Goal: Task Accomplishment & Management: Complete application form

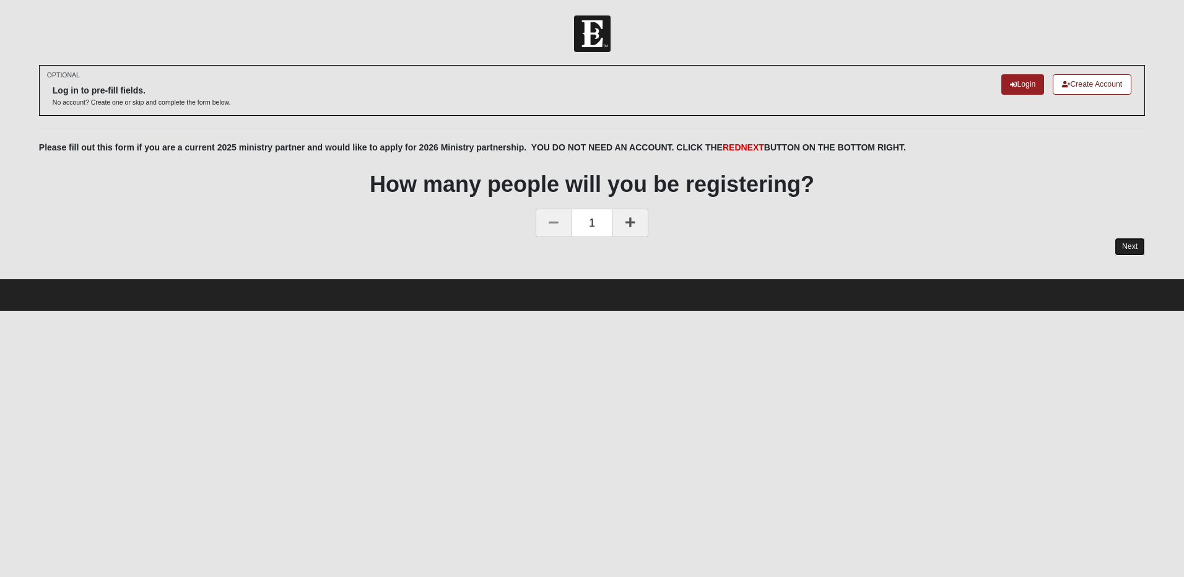
click at [1130, 248] on link "Next" at bounding box center [1129, 247] width 30 height 18
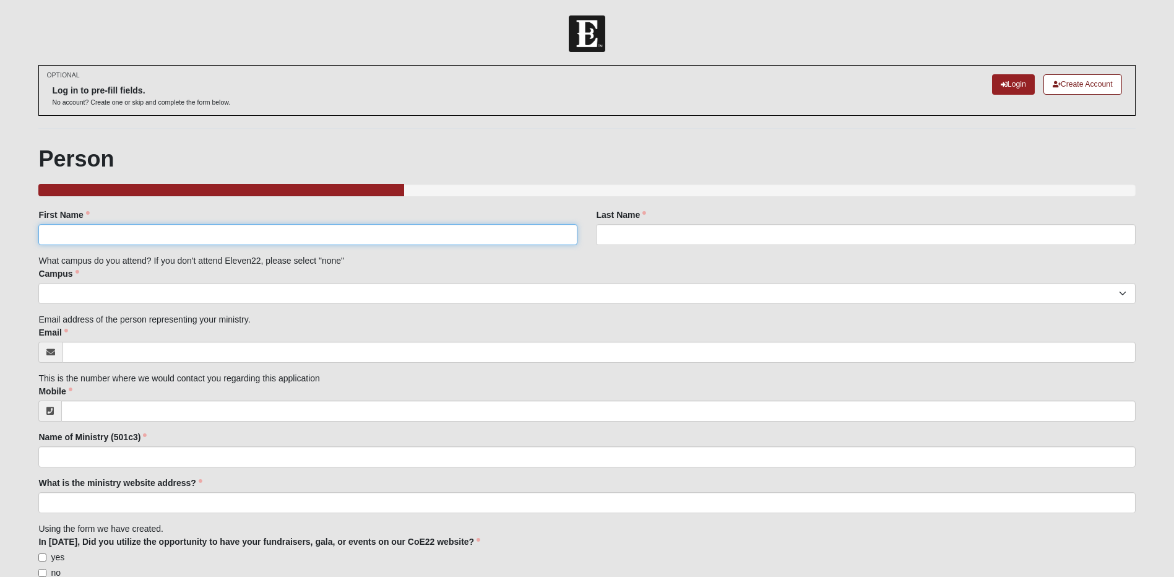
drag, startPoint x: 124, startPoint y: 235, endPoint x: 132, endPoint y: 231, distance: 9.1
click at [124, 235] on input "First Name" at bounding box center [307, 234] width 539 height 21
type input "[PERSON_NAME]"
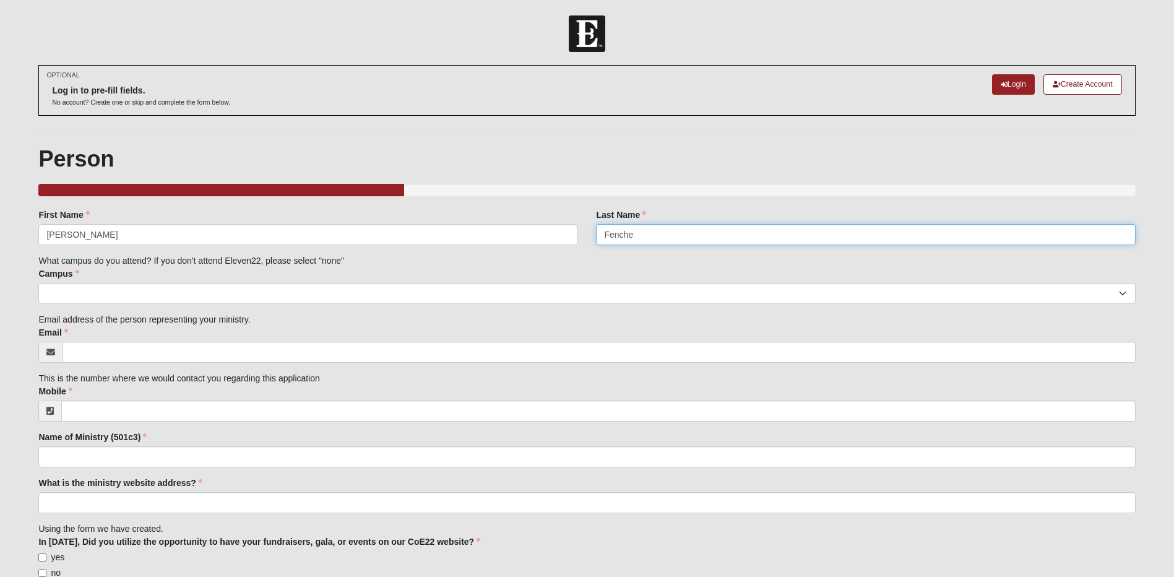
type input "[PERSON_NAME]"
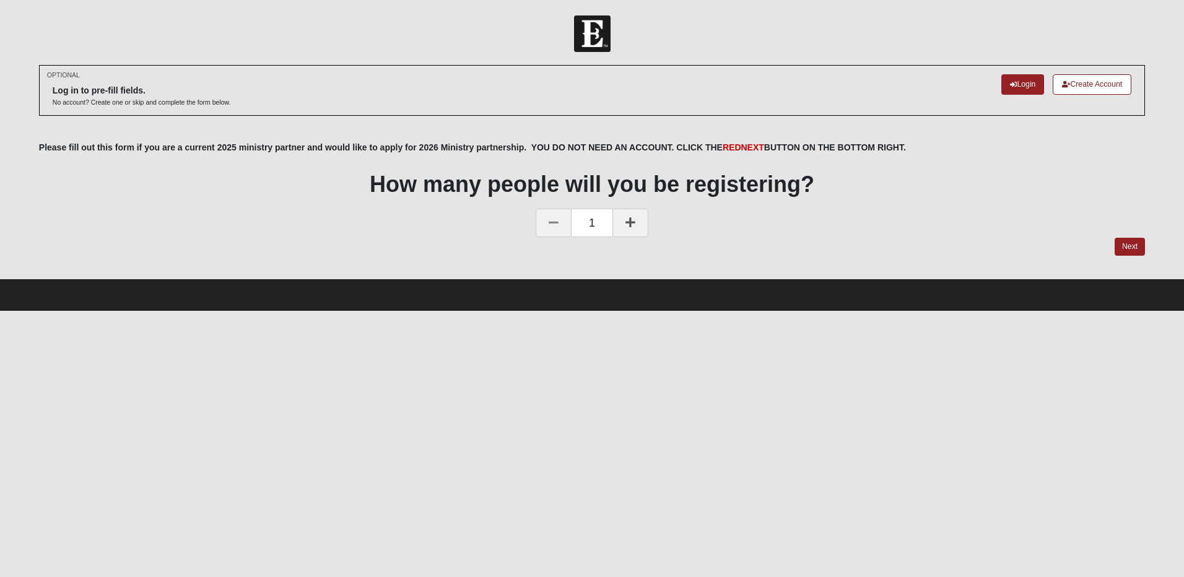
click at [629, 219] on icon at bounding box center [630, 222] width 10 height 11
click at [1124, 245] on link "Next" at bounding box center [1129, 247] width 30 height 18
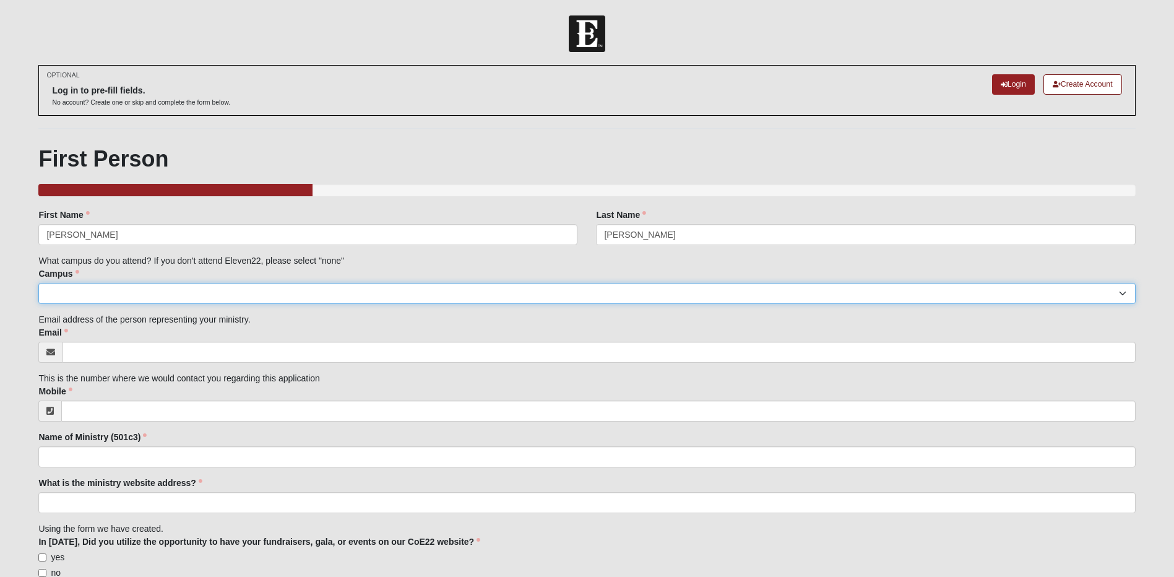
click at [90, 288] on select "Arlington Baymeadows Eleven22 Online [PERSON_NAME][GEOGRAPHIC_DATA] Jesup [GEOG…" at bounding box center [586, 293] width 1097 height 21
select select "14"
click at [38, 283] on select "Arlington Baymeadows Eleven22 Online [PERSON_NAME][GEOGRAPHIC_DATA] Jesup [GEOG…" at bounding box center [586, 293] width 1097 height 21
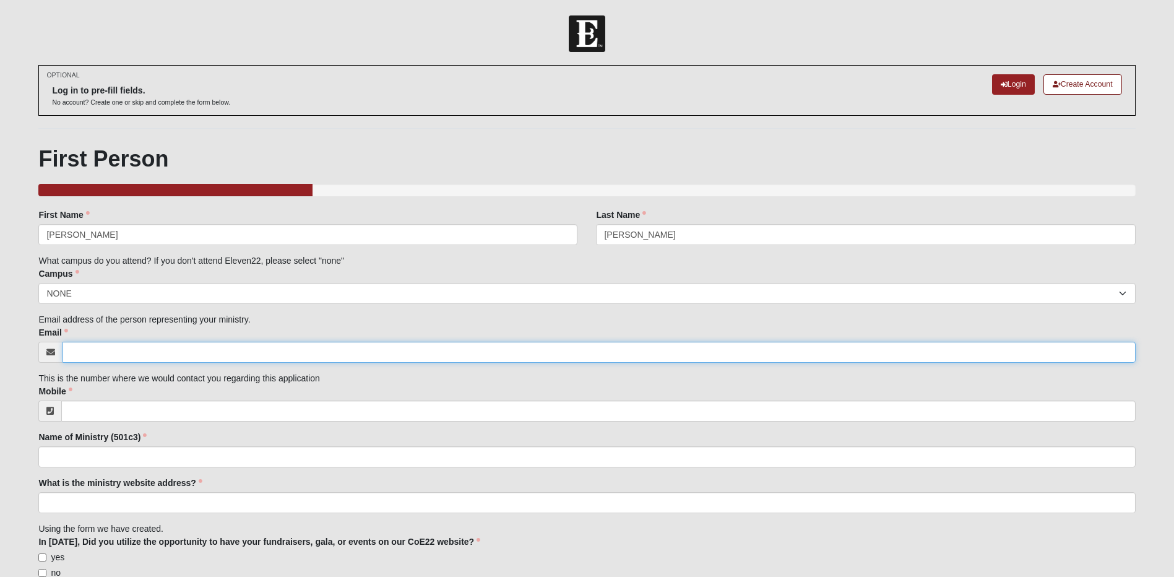
click at [86, 350] on input "Email" at bounding box center [599, 352] width 1073 height 21
type input "[PERSON_NAME][EMAIL_ADDRESS][DOMAIN_NAME]"
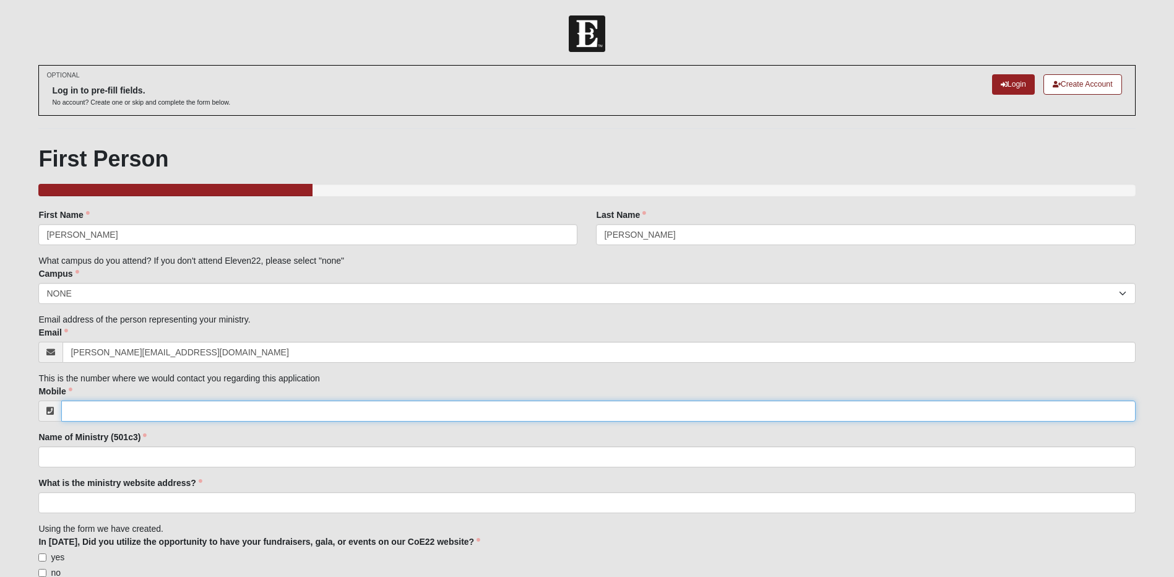
click at [189, 414] on input "Mobile" at bounding box center [598, 411] width 1074 height 21
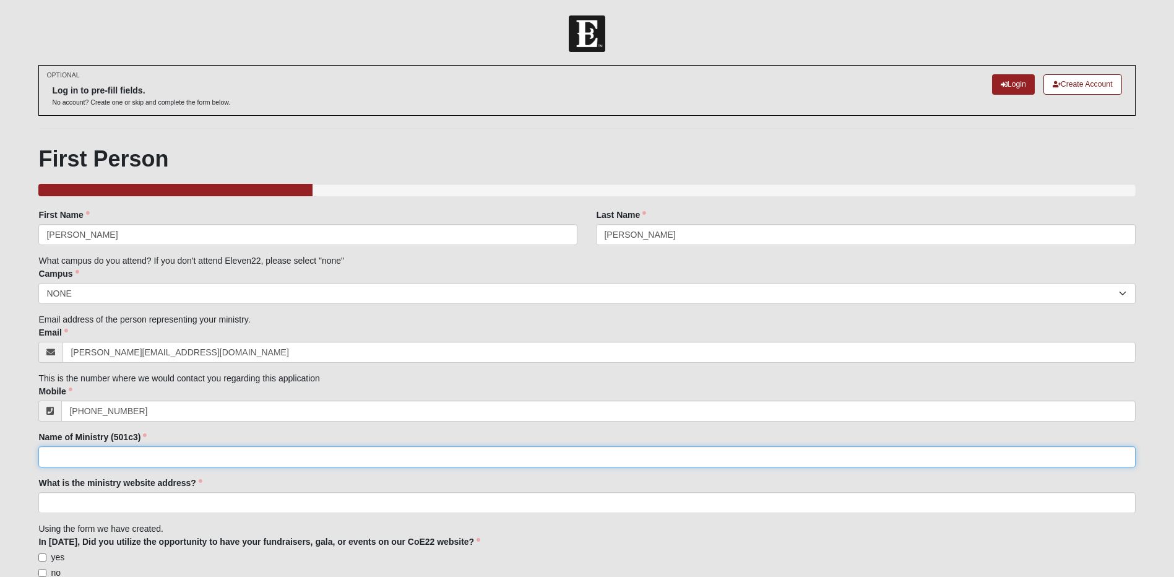
type input "[PHONE_NUMBER]"
click at [163, 455] on input "Name of Ministry (501c3)" at bounding box center [586, 456] width 1097 height 21
type input "The Villages of Hope"
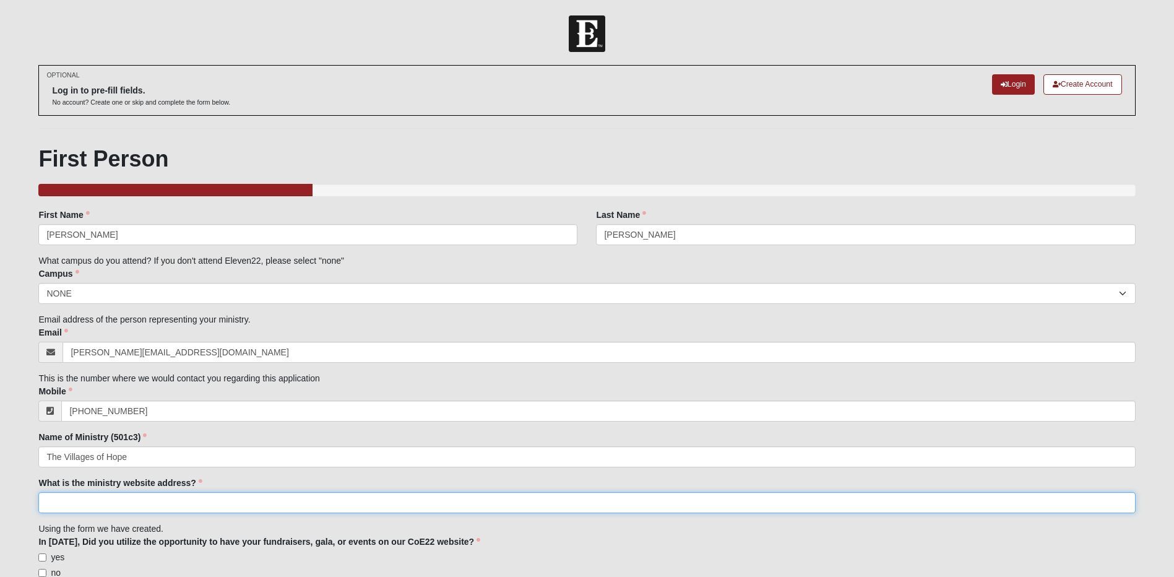
click at [151, 503] on input "What is the ministry website address?" at bounding box center [586, 502] width 1097 height 21
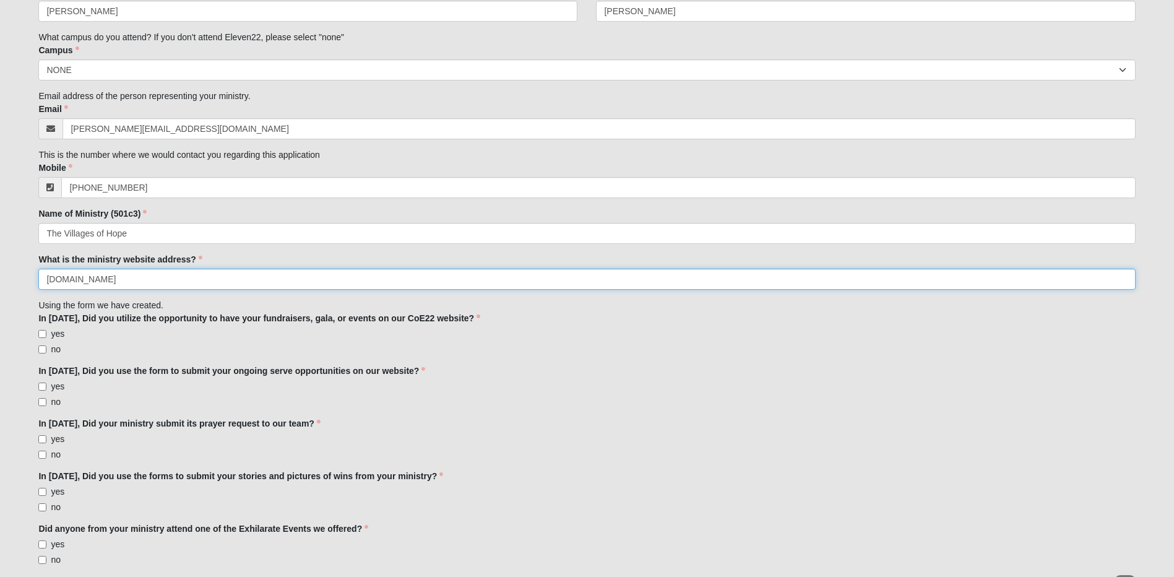
scroll to position [248, 0]
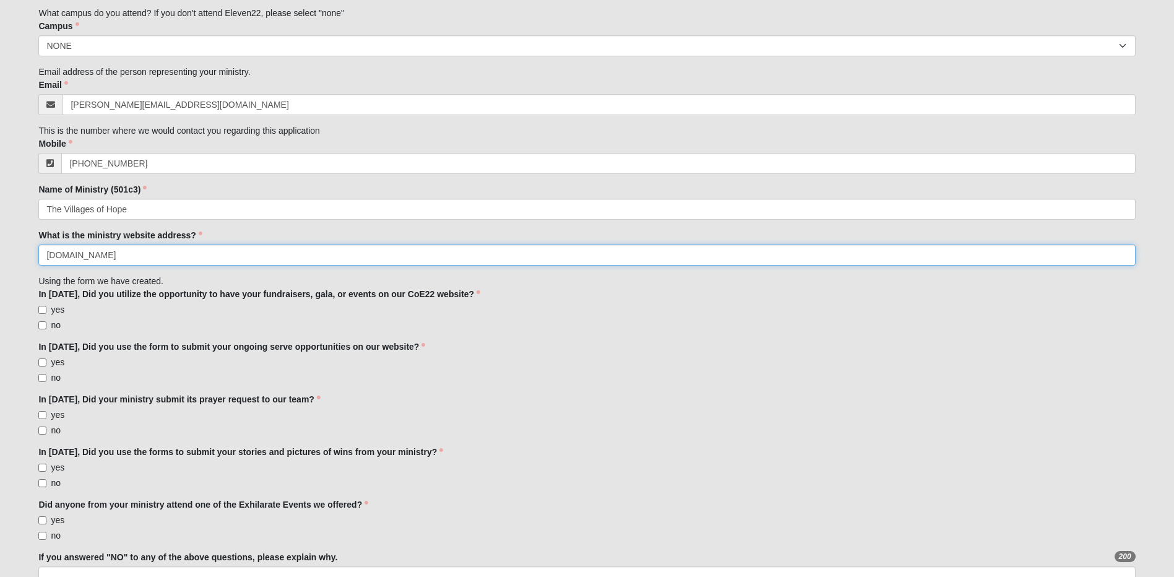
type input "[DOMAIN_NAME]"
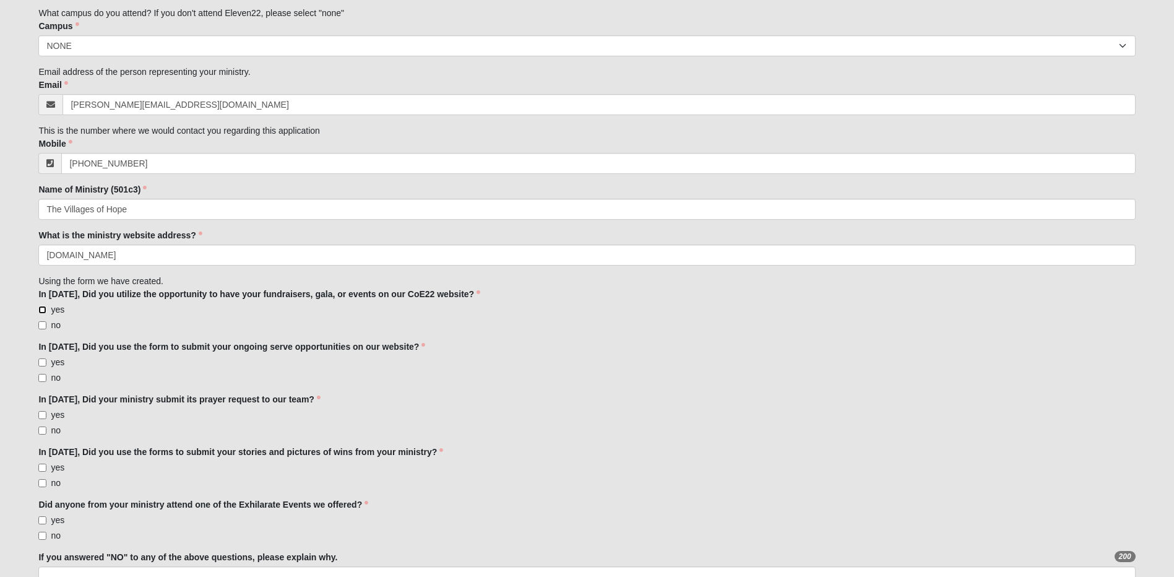
click at [45, 308] on input "yes" at bounding box center [42, 310] width 8 height 8
checkbox input "true"
click at [44, 362] on input "yes" at bounding box center [42, 362] width 8 height 8
checkbox input "true"
click at [41, 432] on input "no" at bounding box center [42, 431] width 8 height 8
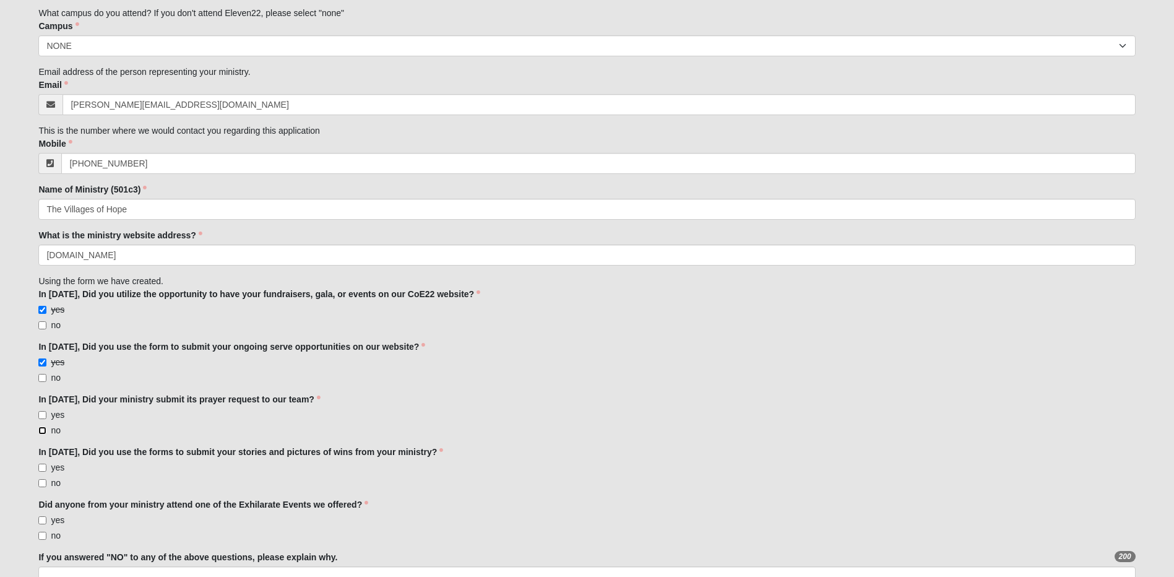
checkbox input "true"
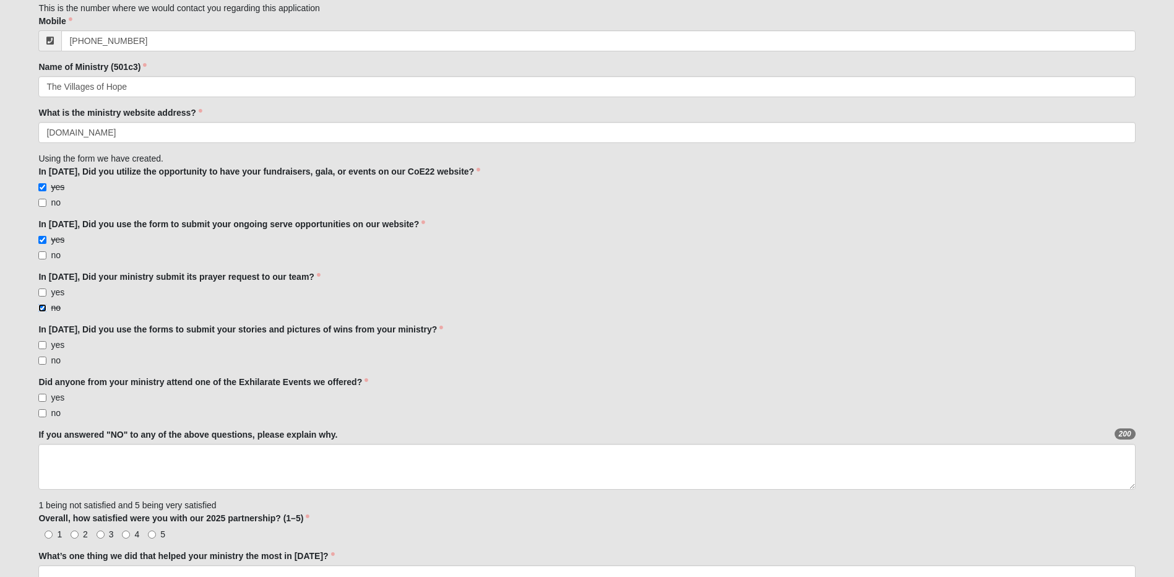
scroll to position [433, 0]
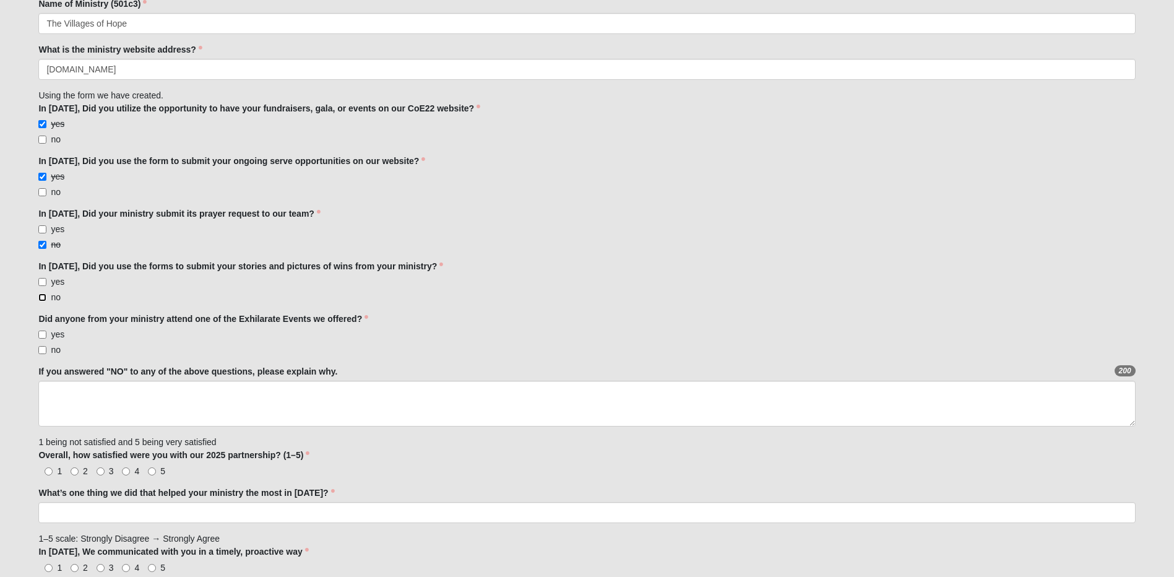
click at [42, 298] on input "no" at bounding box center [42, 297] width 8 height 8
checkbox input "true"
click at [43, 332] on input "yes" at bounding box center [42, 335] width 8 height 8
checkbox input "true"
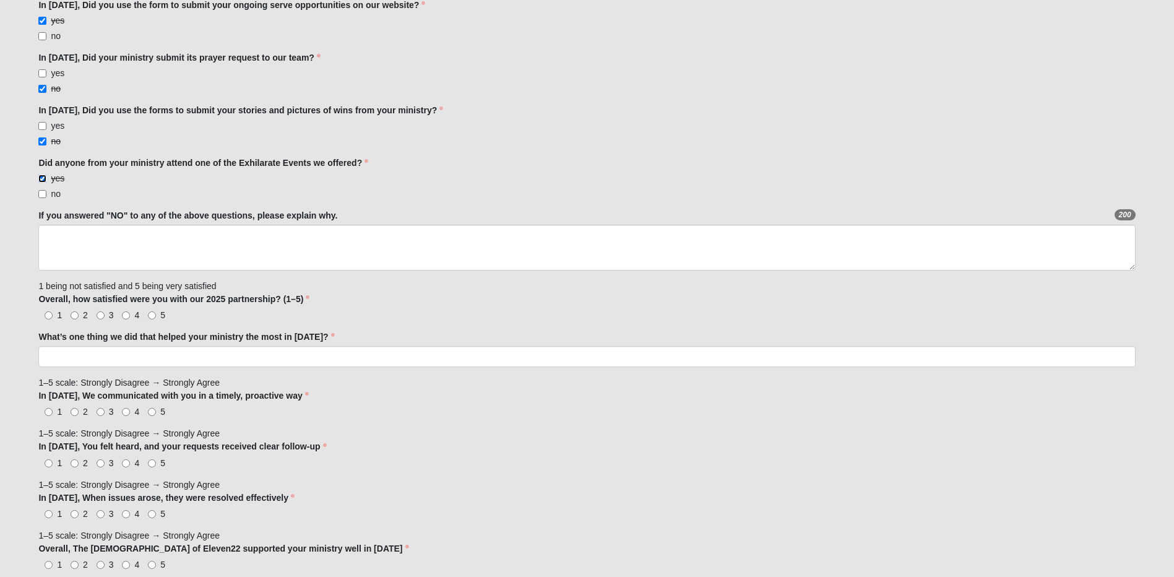
scroll to position [619, 0]
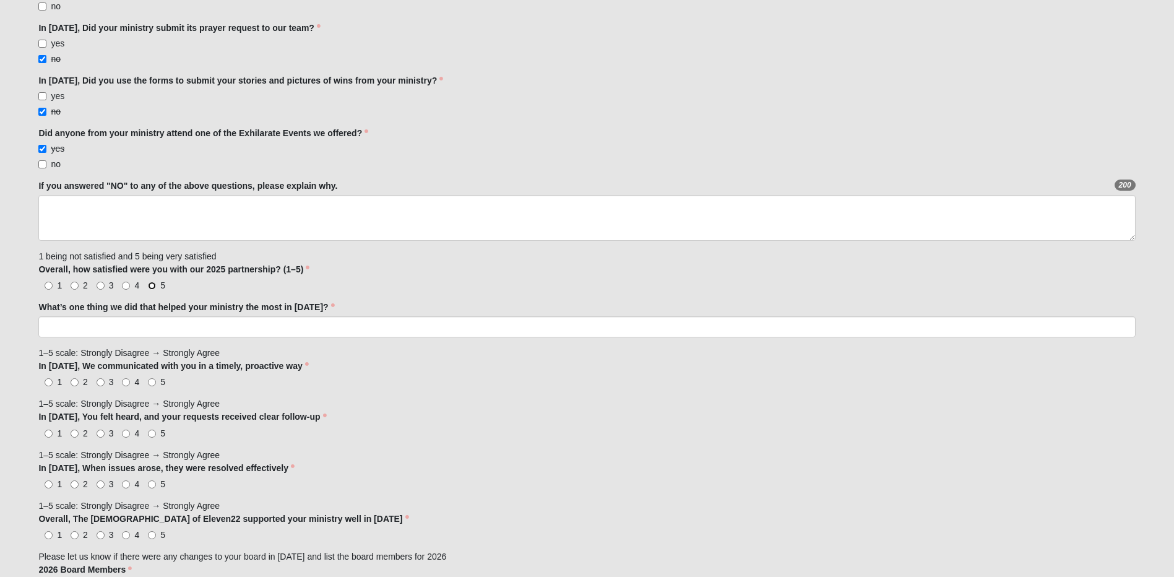
click at [153, 287] on input "5" at bounding box center [152, 286] width 8 height 8
radio input "true"
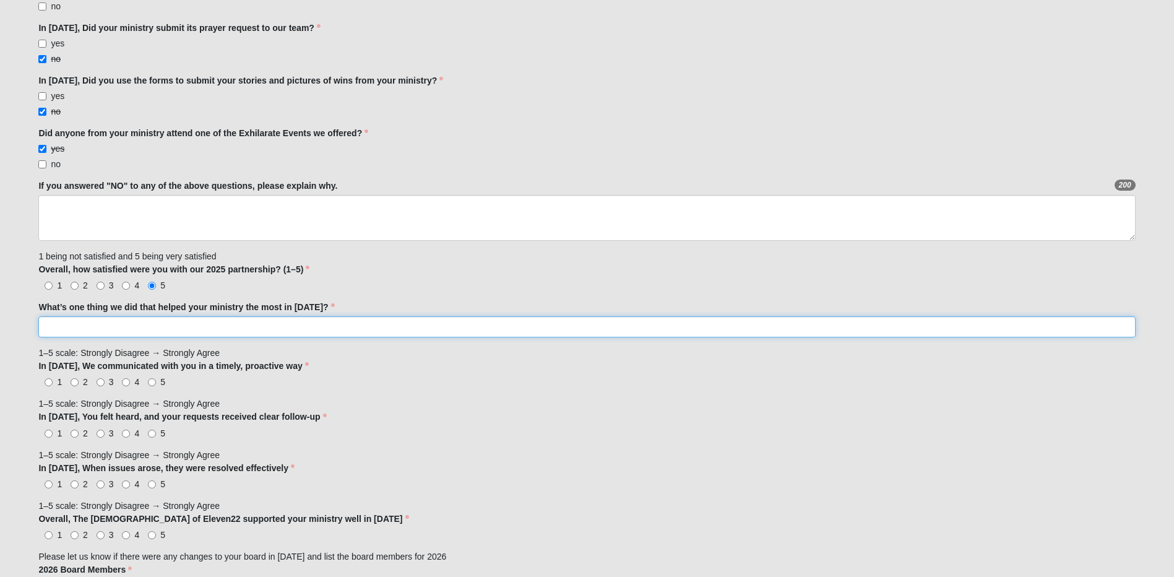
click at [149, 325] on input "What’s one thing we did that helped your ministry the most in [DATE]?" at bounding box center [586, 326] width 1097 height 21
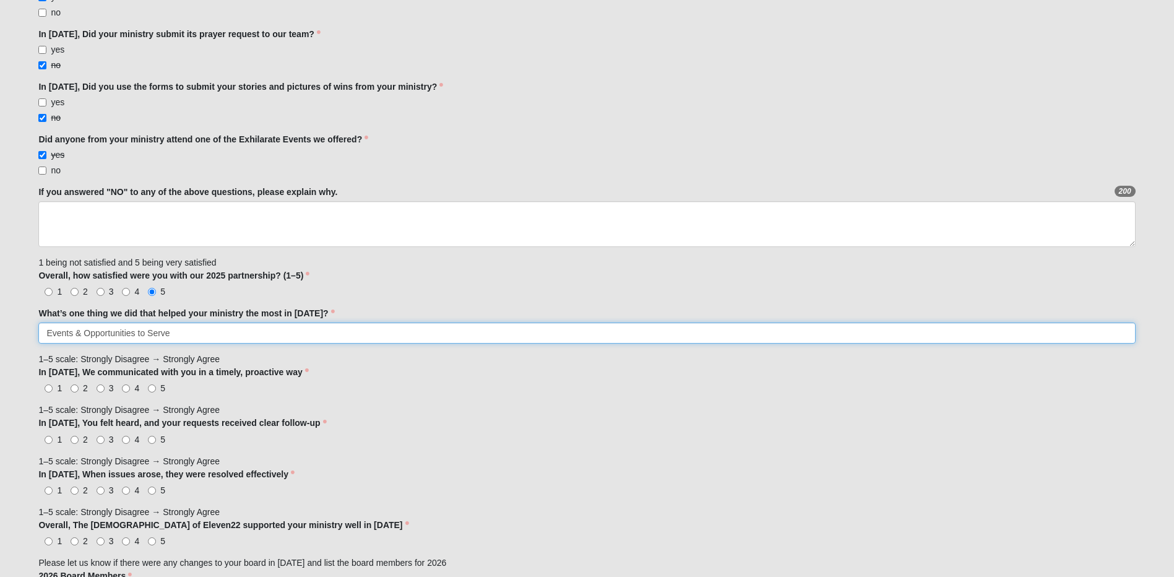
scroll to position [681, 0]
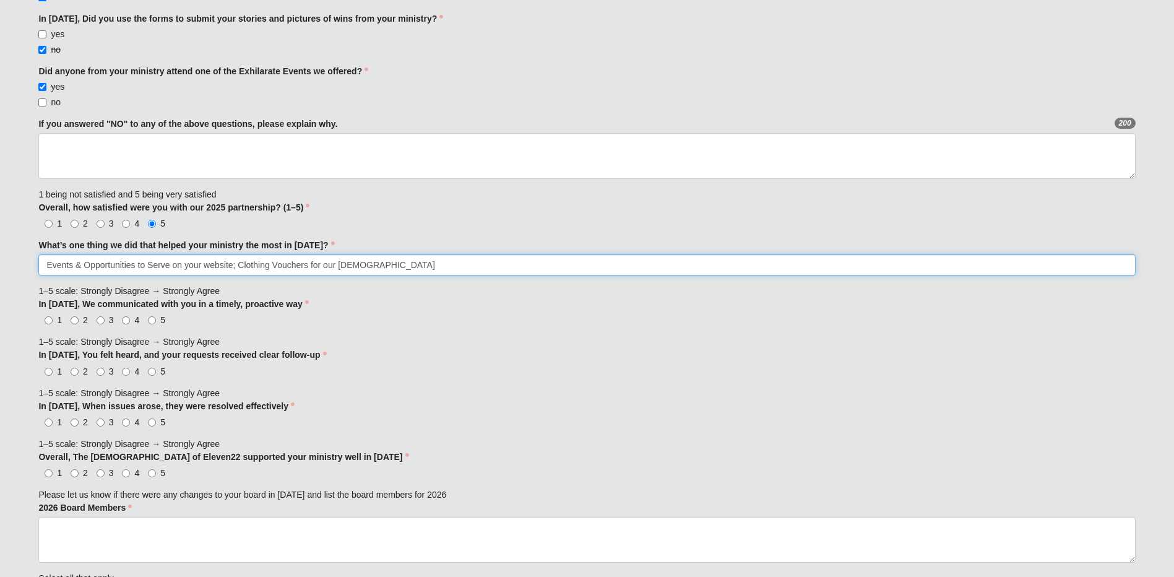
type input "Events & Opportunities to Serve on your website; Clothing Vouchers for our [DEM…"
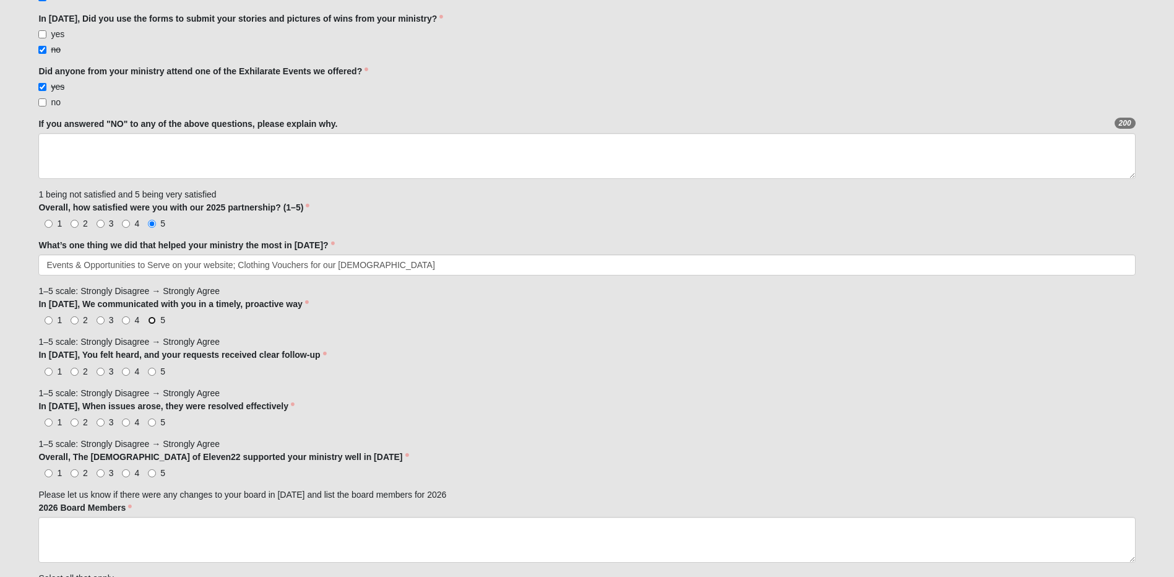
click at [153, 321] on input "5" at bounding box center [152, 320] width 8 height 8
radio input "true"
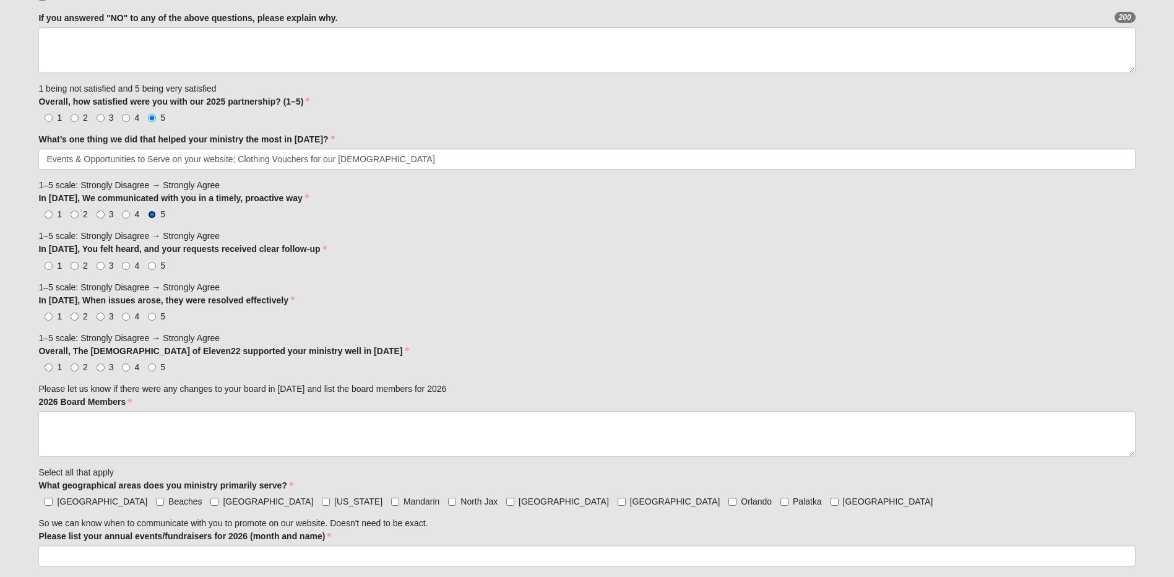
scroll to position [805, 0]
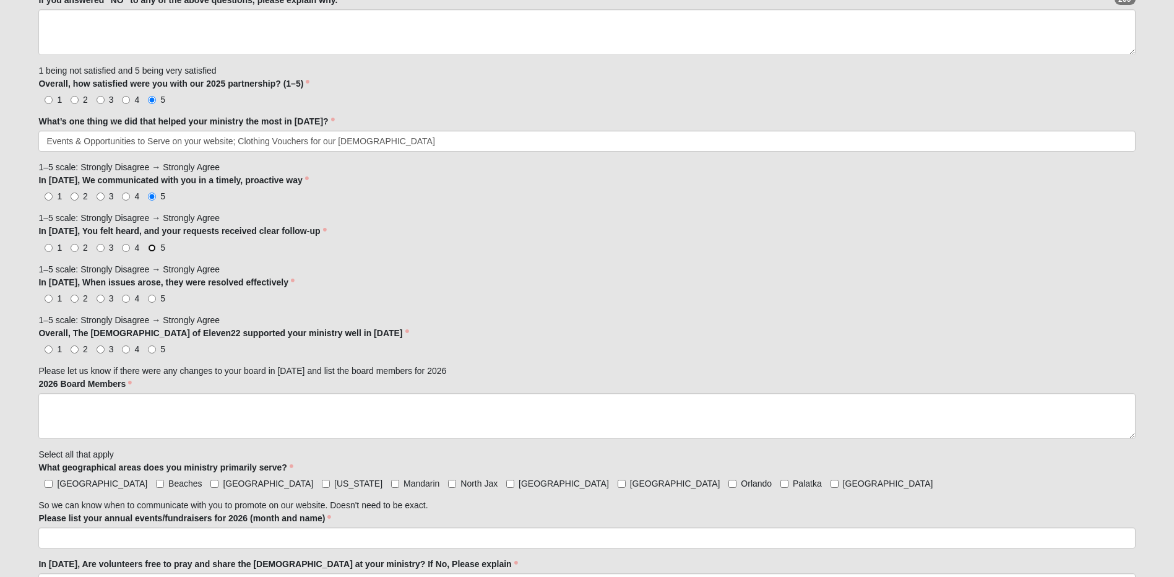
click at [152, 248] on input "5" at bounding box center [152, 248] width 8 height 8
radio input "true"
click at [152, 297] on input "5" at bounding box center [152, 299] width 8 height 8
radio input "true"
click at [151, 352] on input "5" at bounding box center [152, 349] width 8 height 8
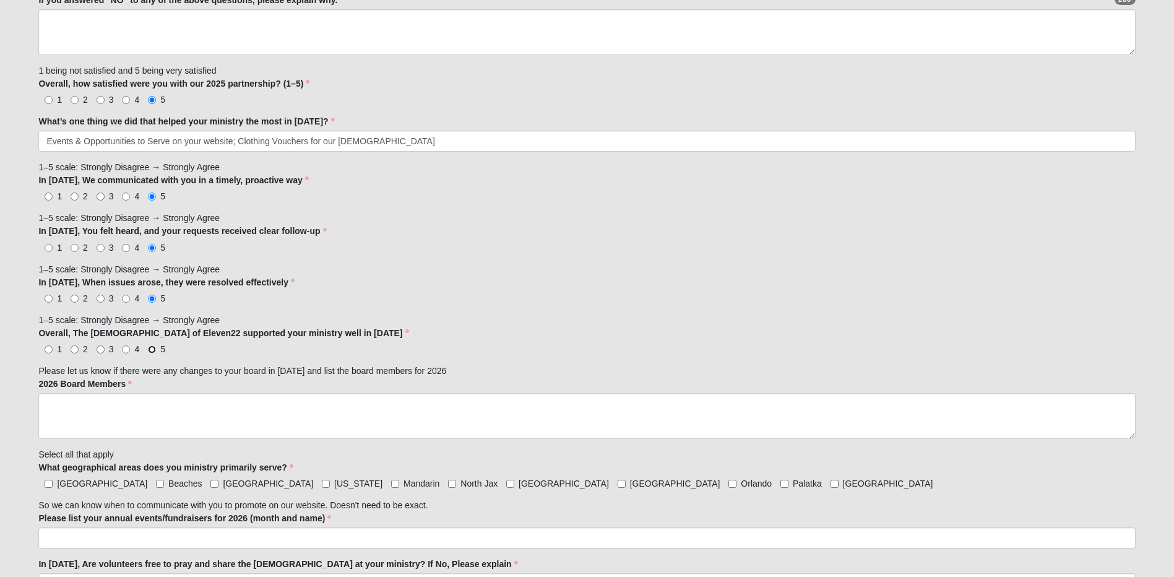
radio input "true"
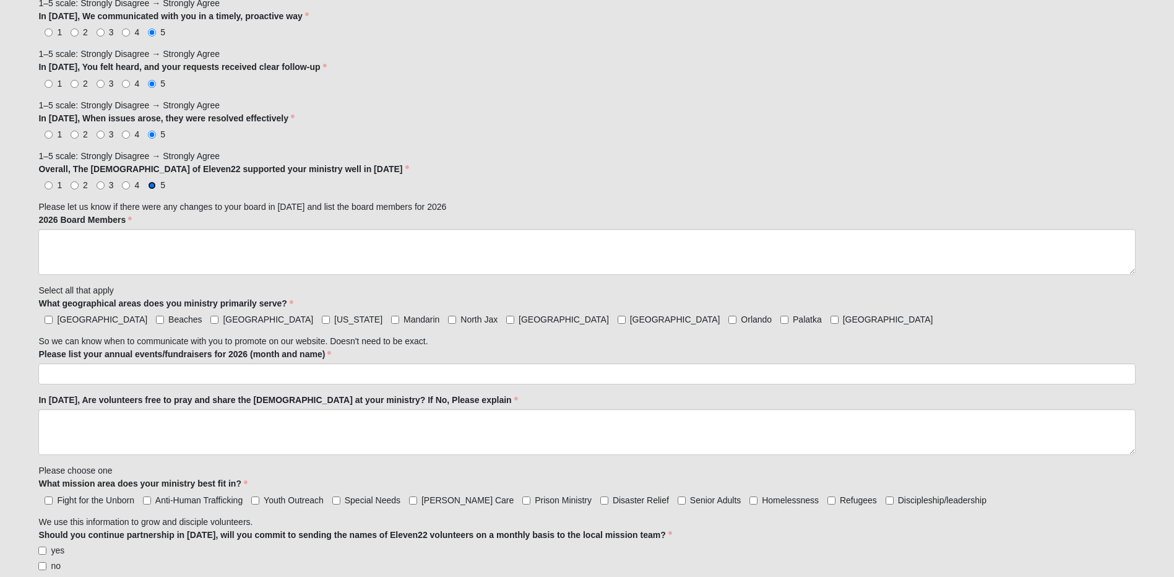
scroll to position [991, 0]
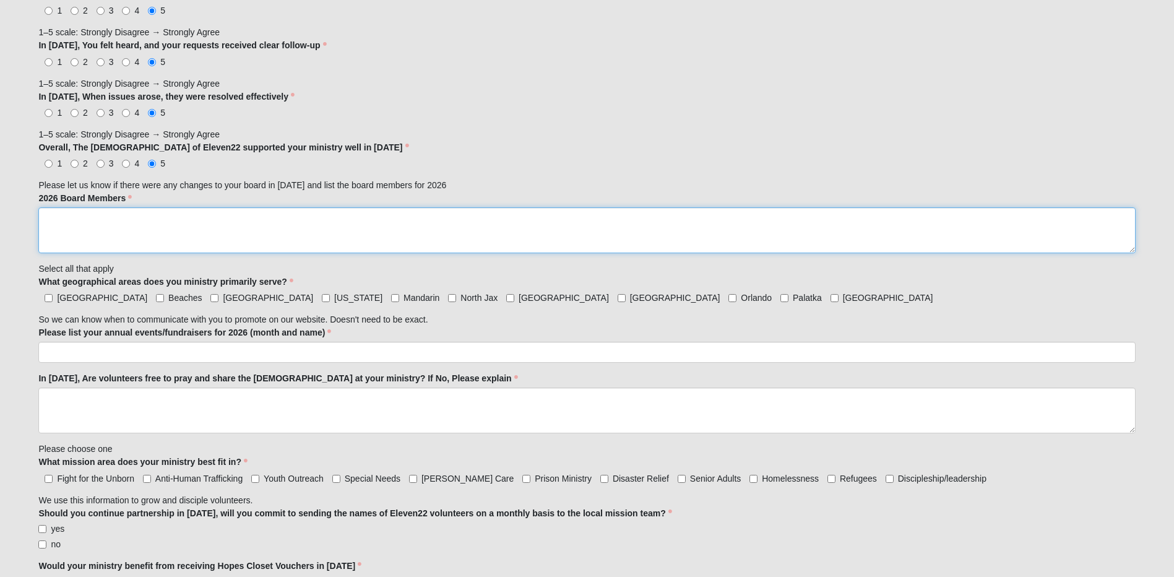
click at [56, 220] on textarea "2026 Board Members" at bounding box center [586, 230] width 1097 height 46
type textarea "No changes"
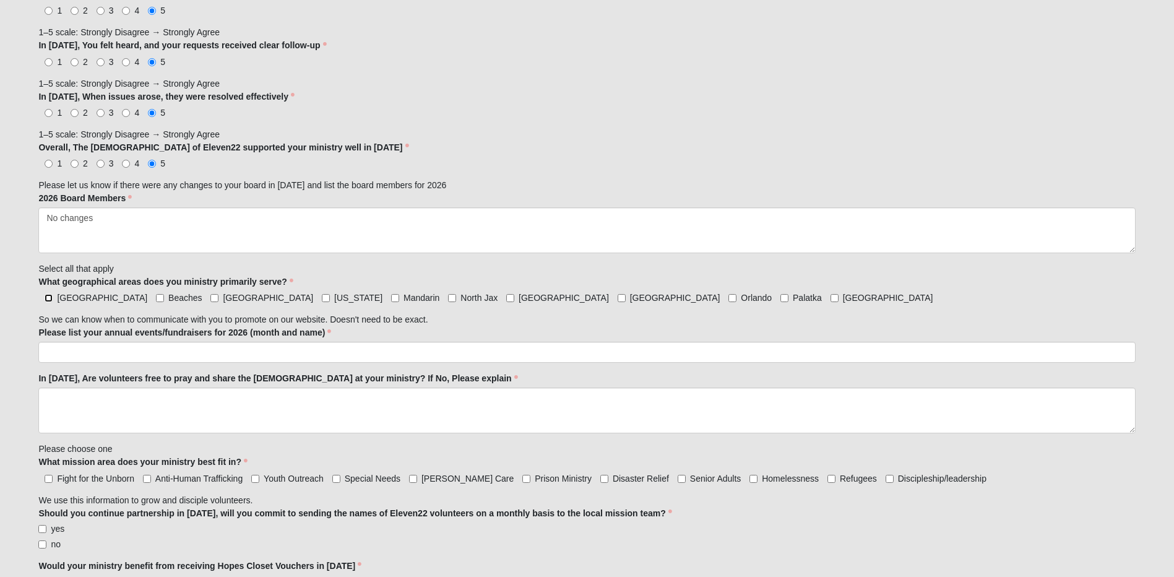
click at [45, 299] on input "[GEOGRAPHIC_DATA]" at bounding box center [49, 298] width 8 height 8
checkbox input "true"
click at [156, 298] on input "Beaches" at bounding box center [160, 298] width 8 height 8
checkbox input "true"
click at [210, 298] on input "[GEOGRAPHIC_DATA]" at bounding box center [214, 298] width 8 height 8
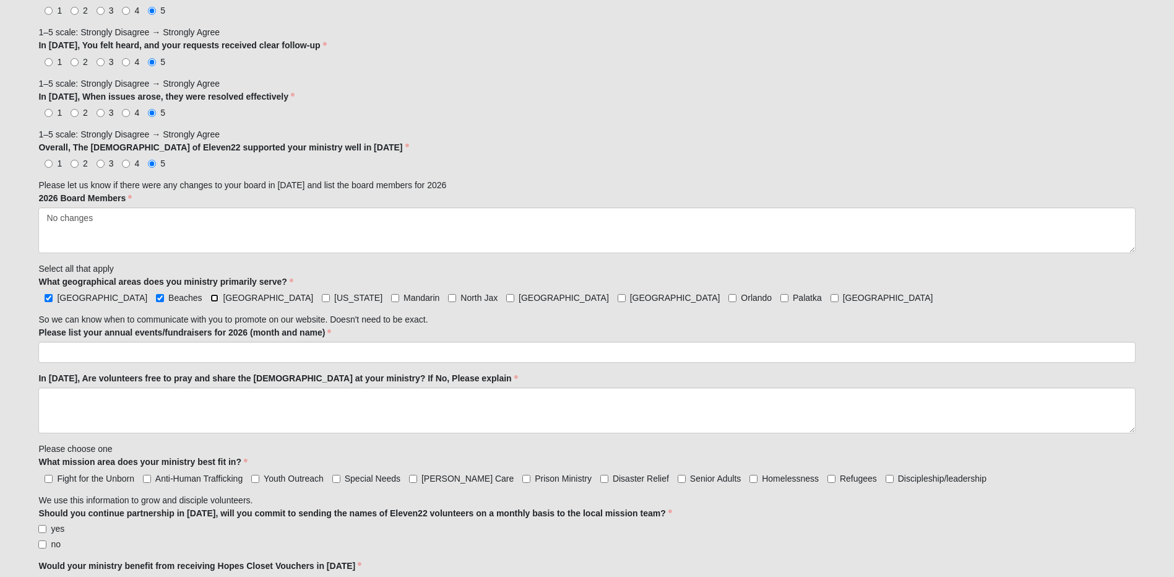
checkbox input "true"
click at [391, 299] on input "Mandarin" at bounding box center [395, 298] width 8 height 8
checkbox input "true"
click at [448, 298] on input "North Jax" at bounding box center [452, 298] width 8 height 8
checkbox input "true"
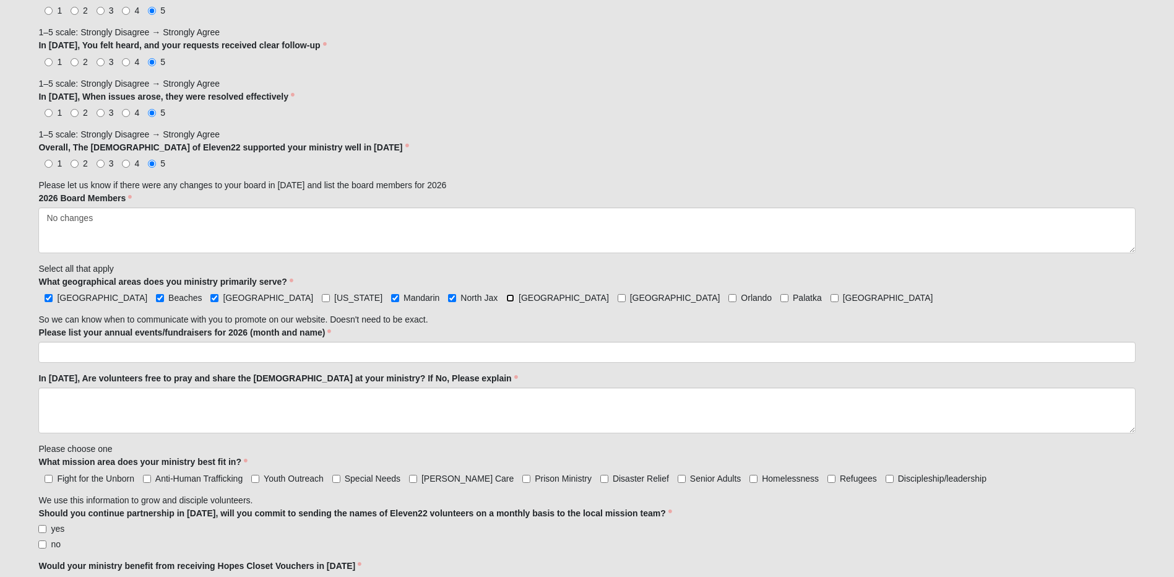
click at [506, 298] on input "[GEOGRAPHIC_DATA]" at bounding box center [510, 298] width 8 height 8
checkbox input "true"
click at [618, 299] on input "[GEOGRAPHIC_DATA]" at bounding box center [622, 298] width 8 height 8
checkbox input "true"
click at [831, 296] on input "[GEOGRAPHIC_DATA]" at bounding box center [835, 298] width 8 height 8
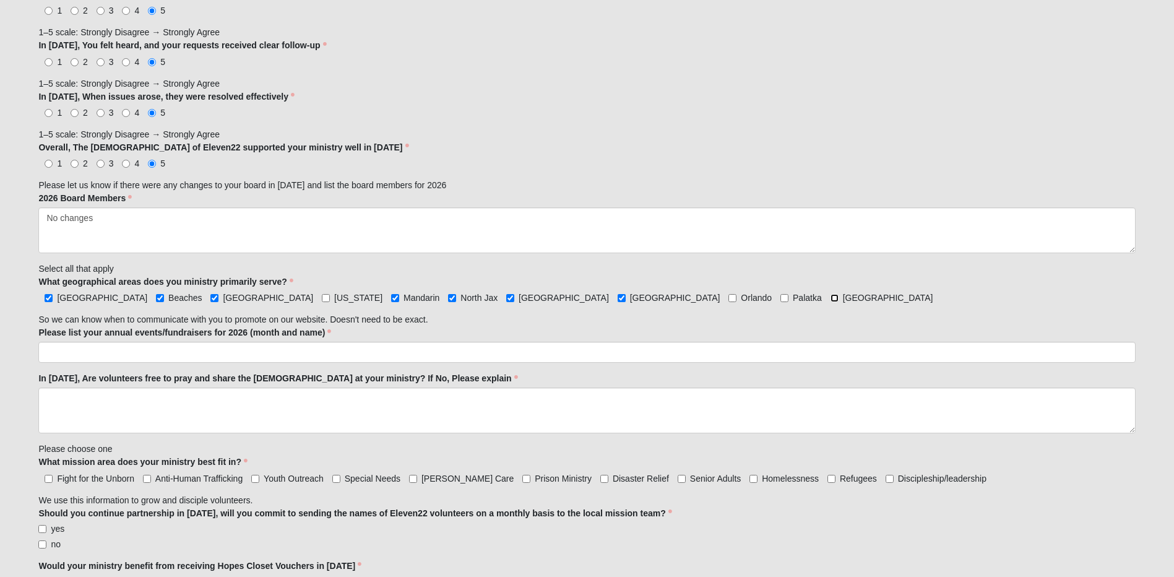
checkbox input "true"
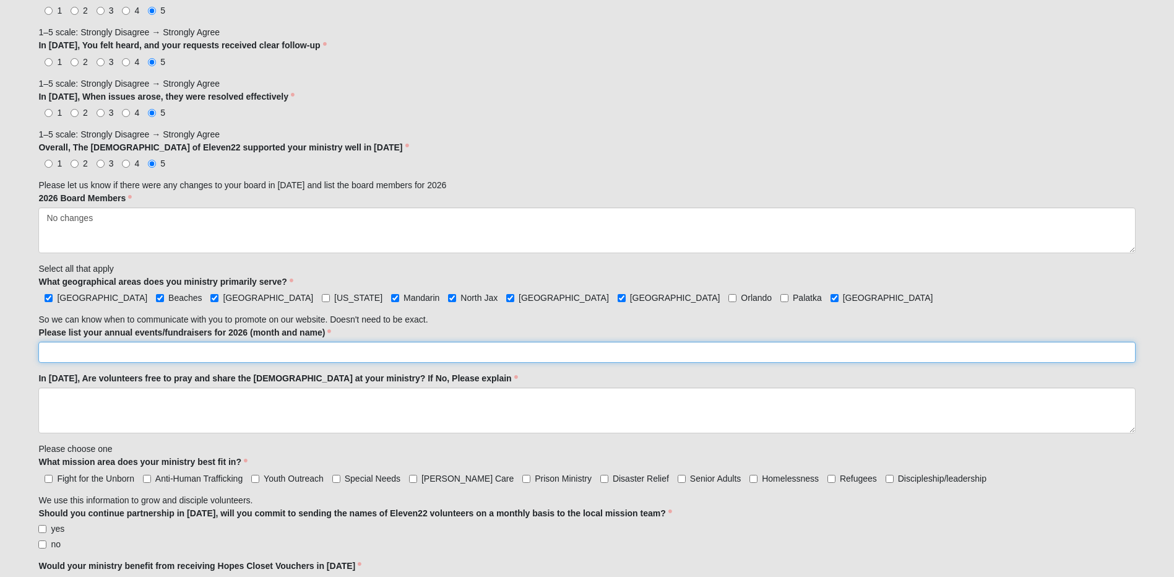
click at [124, 352] on input "Please list your annual events/fundraisers for 2026 (month and name)" at bounding box center [586, 352] width 1097 height 21
type input "Run for Hope 5K [DATE], Light Her Way Gala [DATE], possible Pickleball Fundrais…"
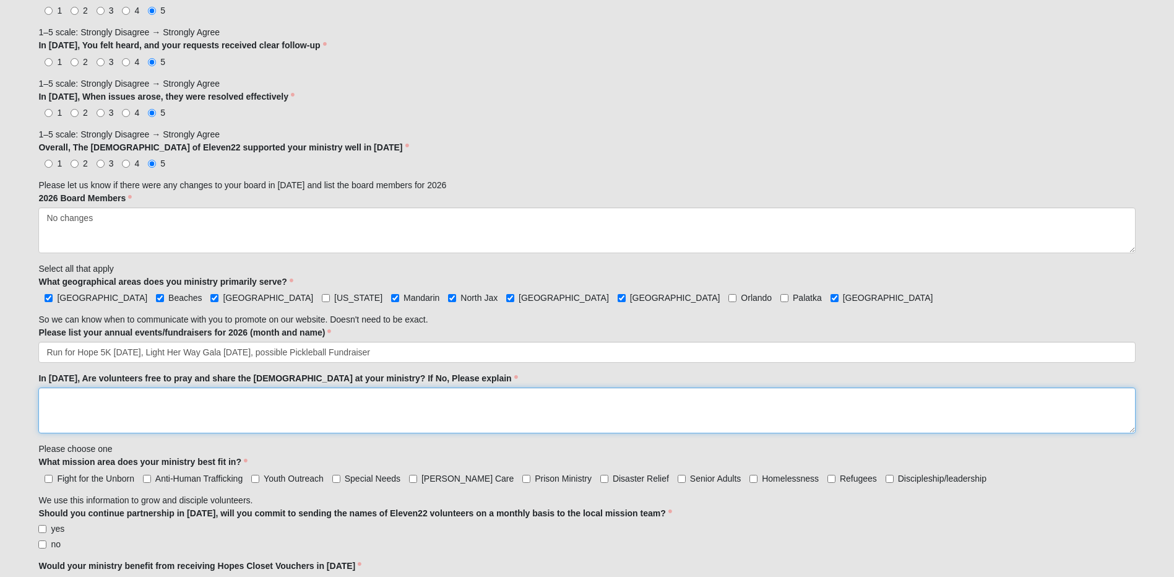
click at [92, 399] on textarea "In [DATE], Are volunteers free to pray and share the [DEMOGRAPHIC_DATA] at your…" at bounding box center [586, 411] width 1097 height 46
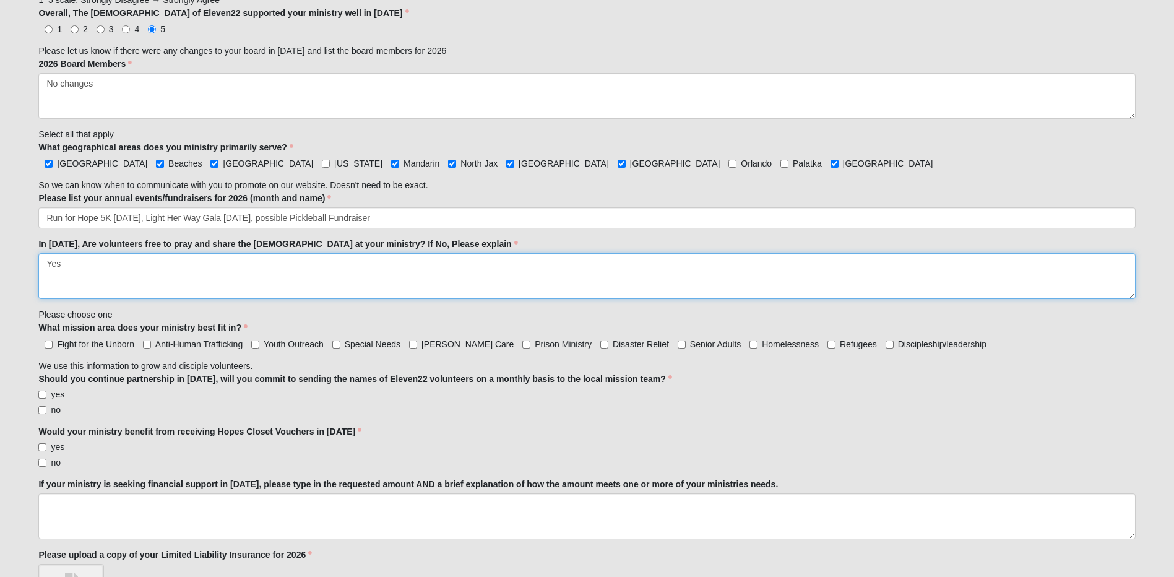
scroll to position [1176, 0]
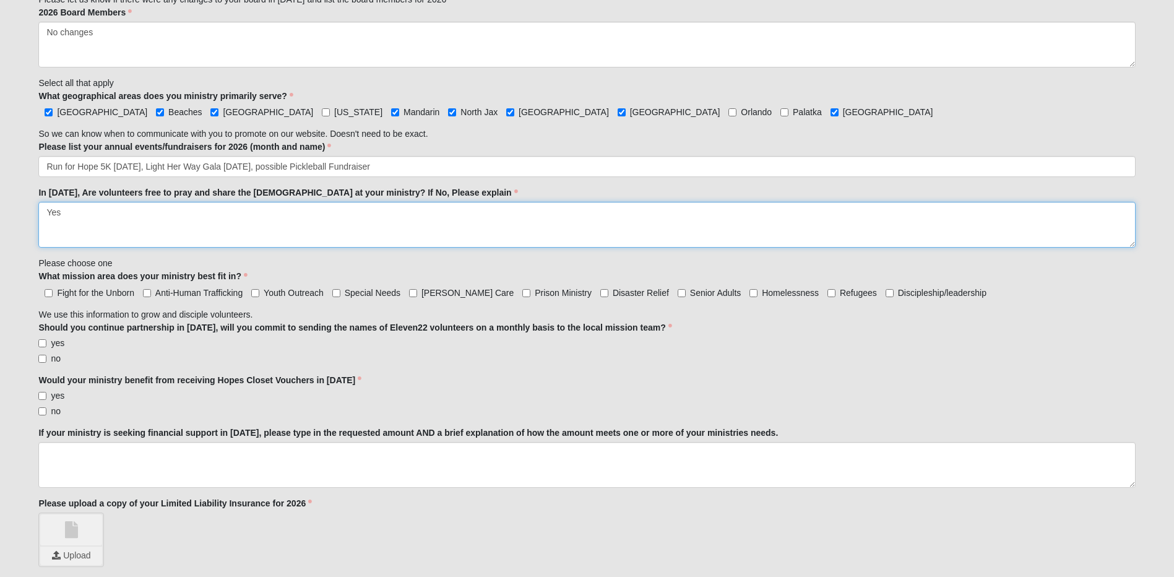
type textarea "Yes"
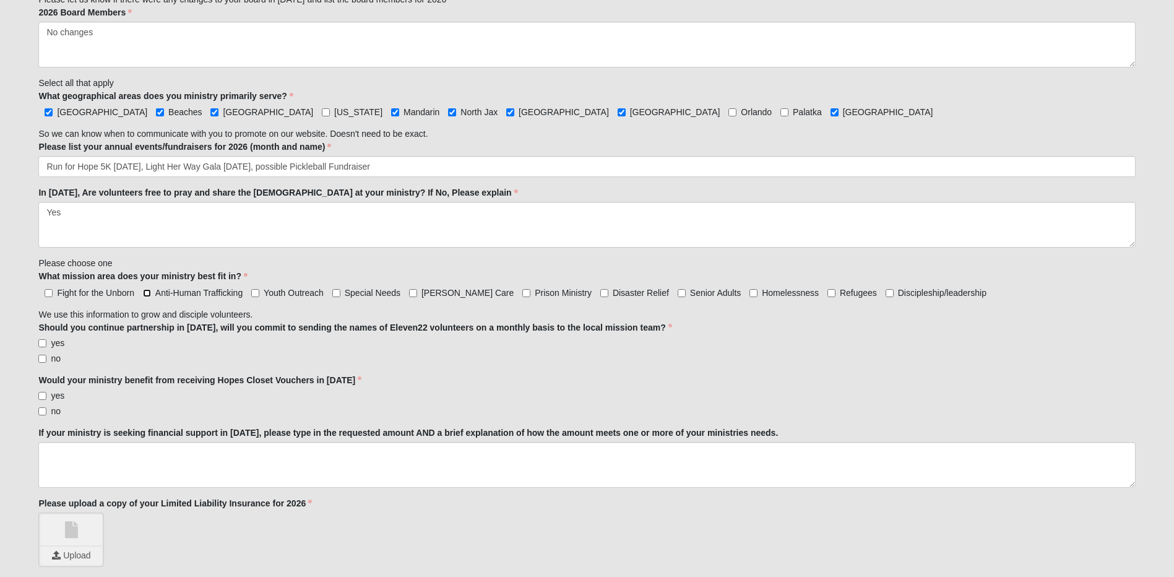
click at [149, 292] on input "Anti-Human Trafficking" at bounding box center [147, 293] width 8 height 8
checkbox input "true"
click at [43, 343] on input "yes" at bounding box center [42, 343] width 8 height 8
checkbox input "true"
click at [44, 393] on input "yes" at bounding box center [42, 396] width 8 height 8
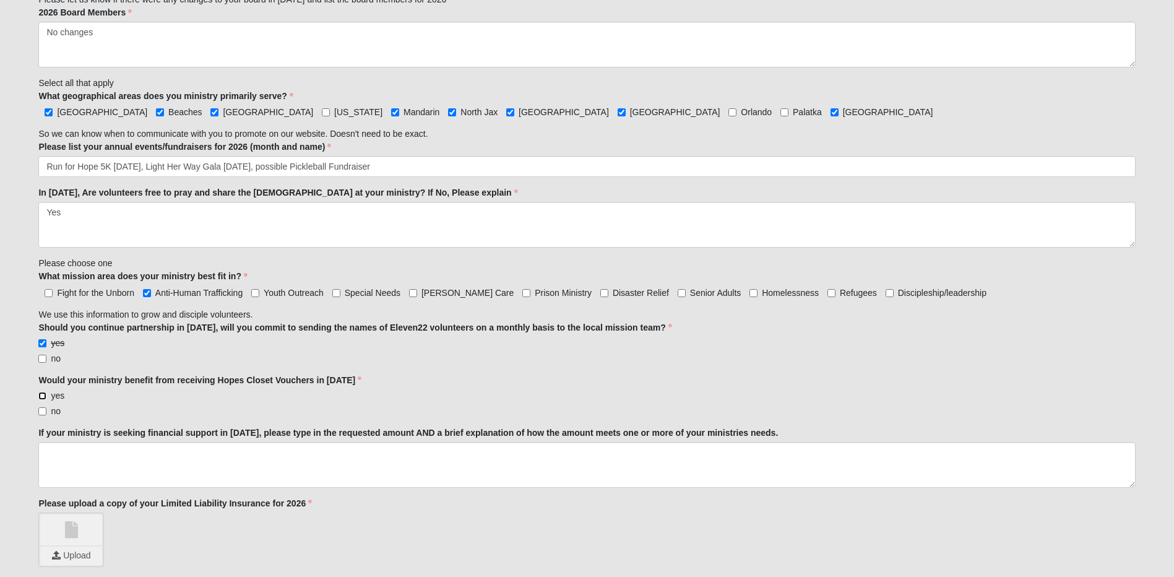
checkbox input "true"
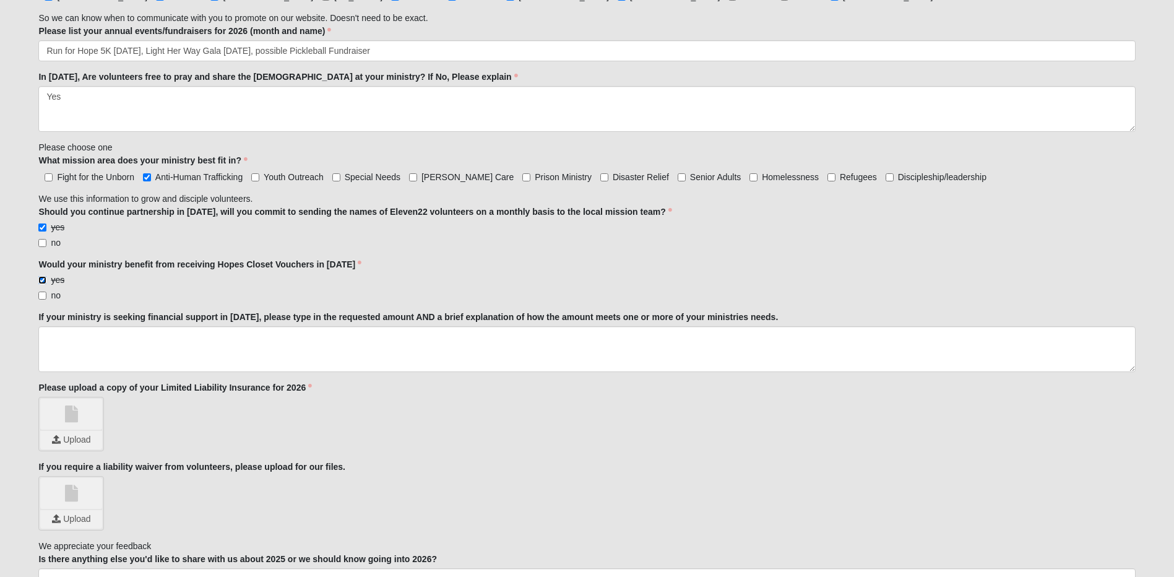
scroll to position [1300, 0]
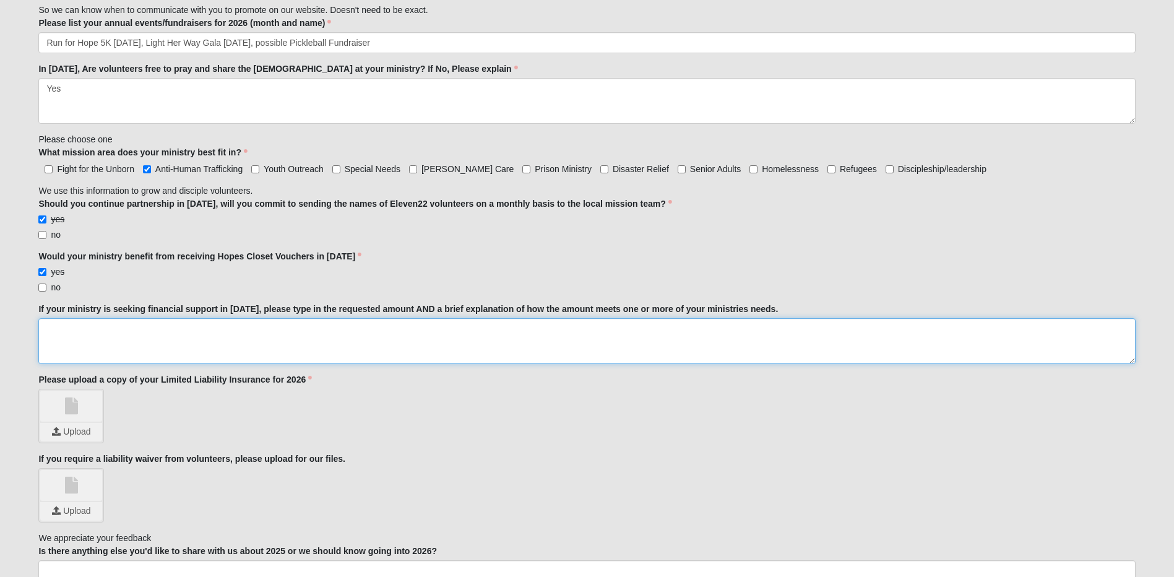
click at [56, 327] on textarea "If your ministry is seeking financial support in [DATE], please type in the req…" at bounding box center [586, 341] width 1097 height 46
type textarea "2"
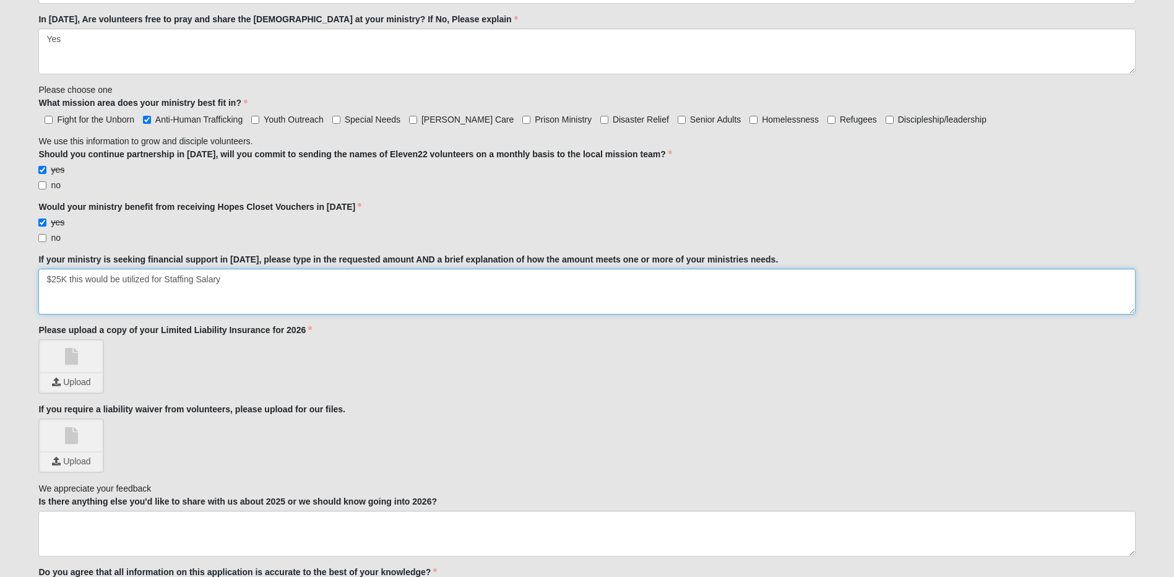
scroll to position [1424, 0]
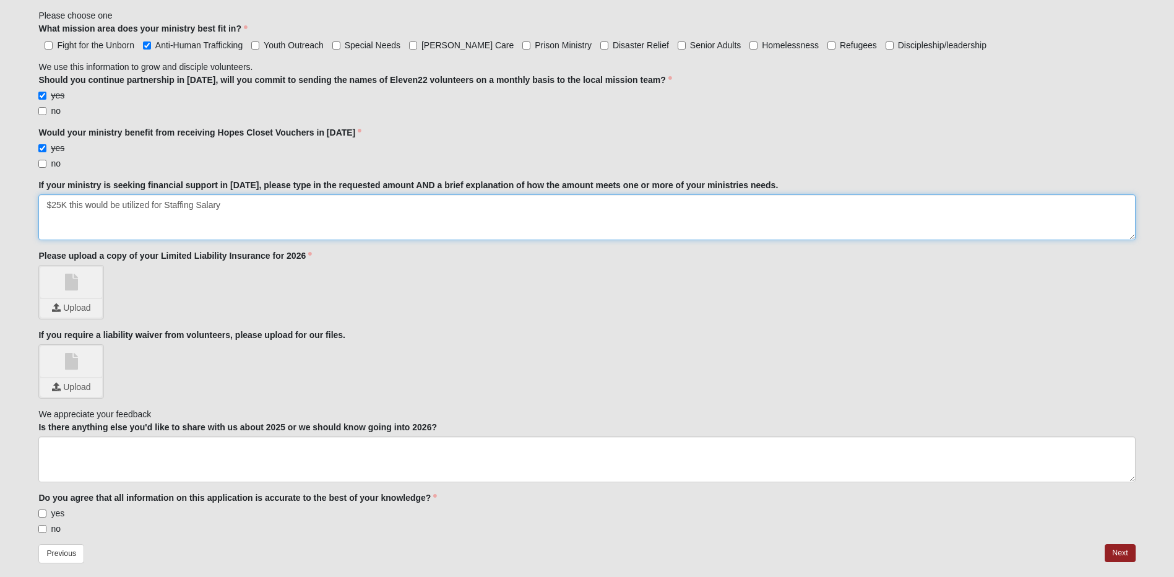
type textarea "$25K this would be utilized for Staffing Salary"
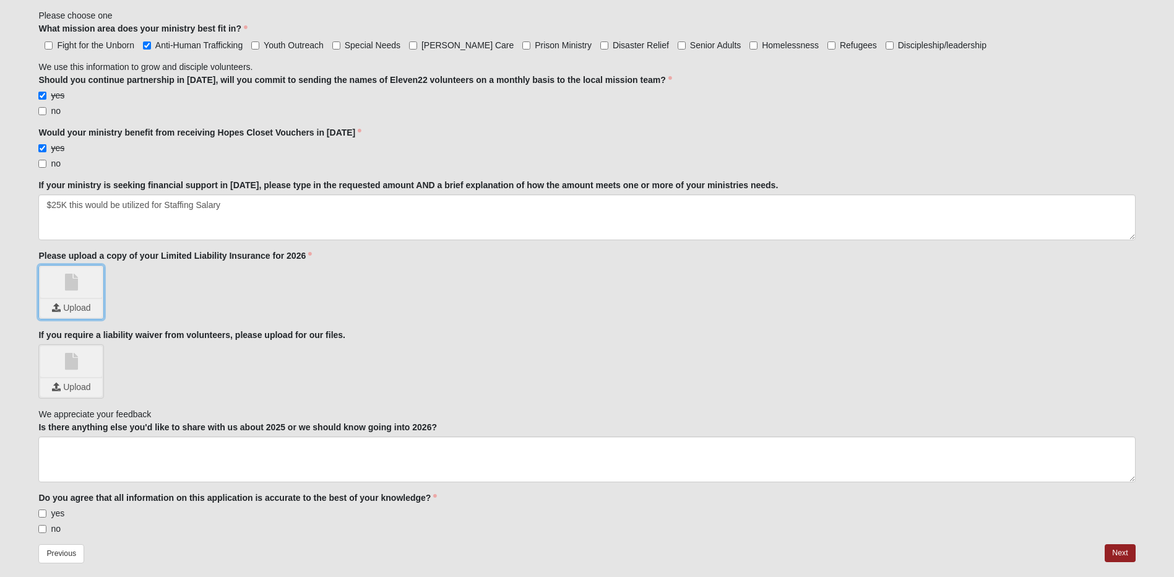
click at [74, 299] on input "file" at bounding box center [71, 308] width 62 height 19
click at [71, 386] on input "file" at bounding box center [71, 387] width 62 height 19
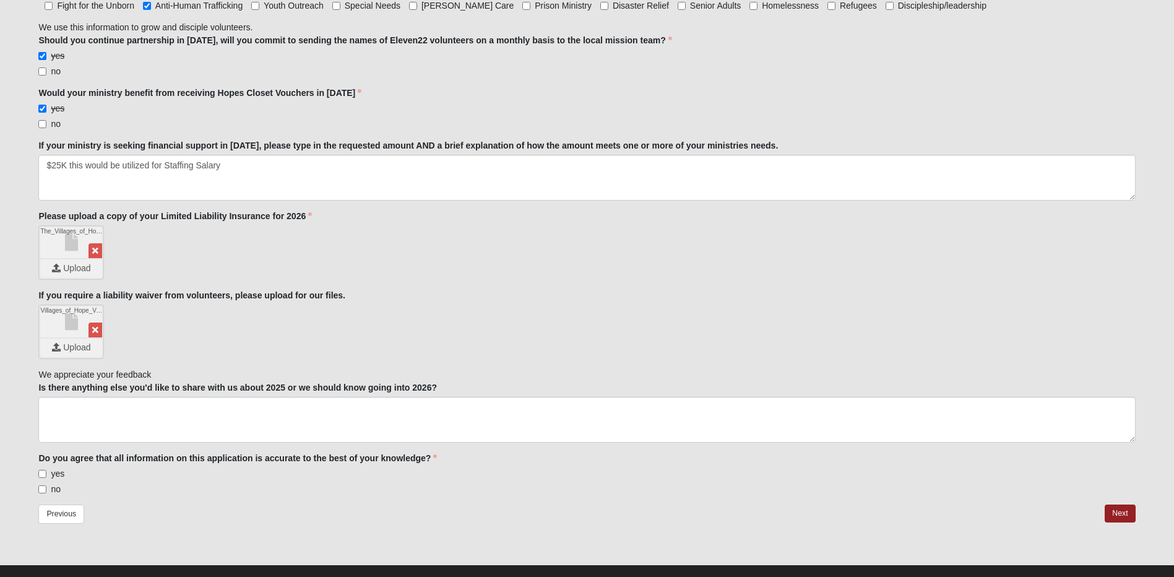
scroll to position [1484, 0]
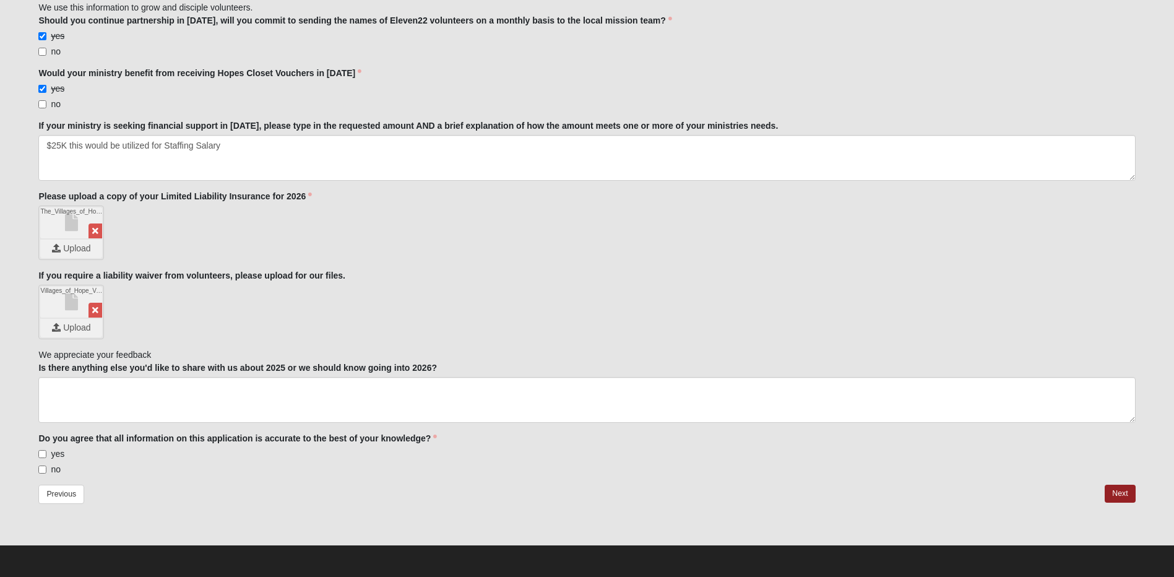
click at [43, 449] on label "yes" at bounding box center [51, 454] width 26 height 12
click at [43, 450] on input "yes" at bounding box center [42, 454] width 8 height 8
checkbox input "true"
click at [1122, 493] on link "Next" at bounding box center [1120, 494] width 30 height 18
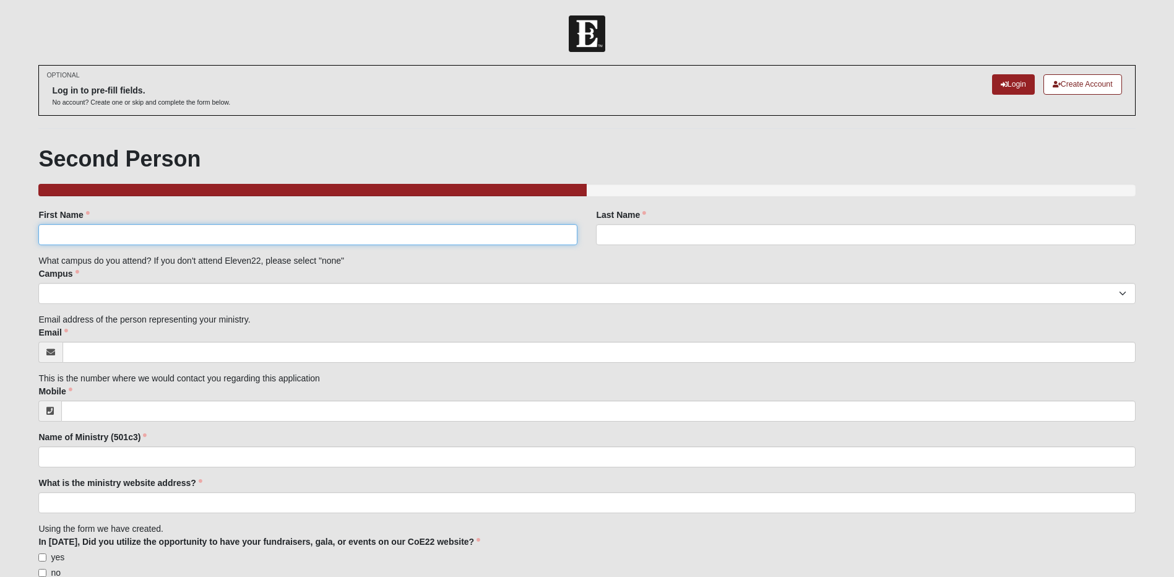
drag, startPoint x: 98, startPoint y: 229, endPoint x: 196, endPoint y: 240, distance: 98.4
click at [98, 229] on input "First Name" at bounding box center [307, 234] width 539 height 21
type input "[PERSON_NAME]"
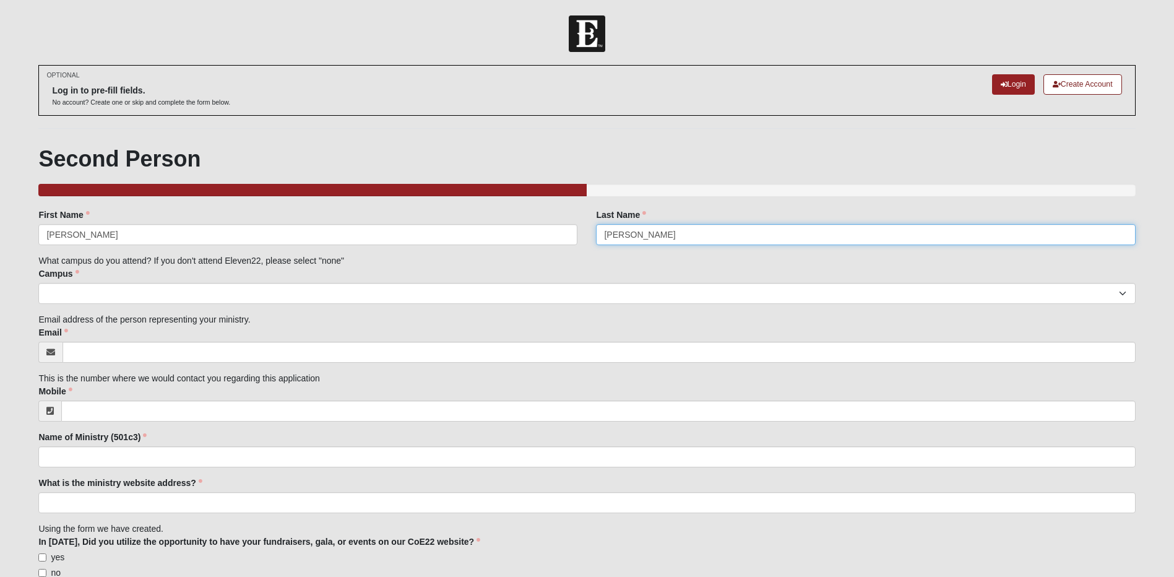
type input "[PERSON_NAME]"
click at [191, 285] on select "Arlington Baymeadows Eleven22 Online [PERSON_NAME][GEOGRAPHIC_DATA] Jesup [GEOG…" at bounding box center [586, 293] width 1097 height 21
select select "14"
click at [38, 283] on select "Arlington Baymeadows Eleven22 Online [PERSON_NAME][GEOGRAPHIC_DATA] Jesup [GEOG…" at bounding box center [586, 293] width 1097 height 21
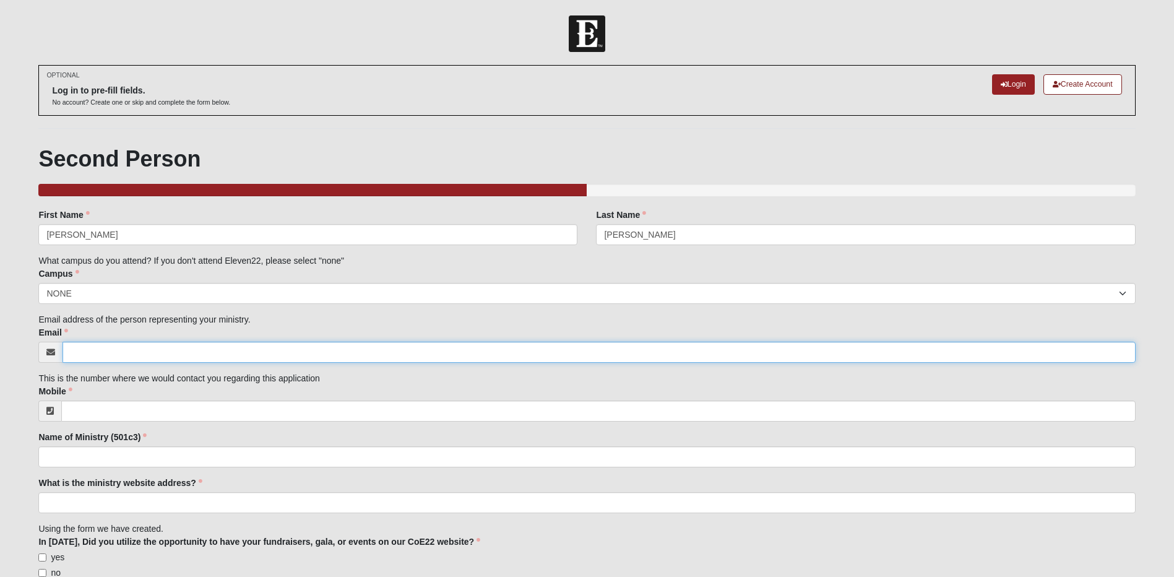
click at [118, 353] on input "Email" at bounding box center [599, 352] width 1073 height 21
type input "[EMAIL_ADDRESS][DOMAIN_NAME]"
type input "[PHONE_NUMBER]"
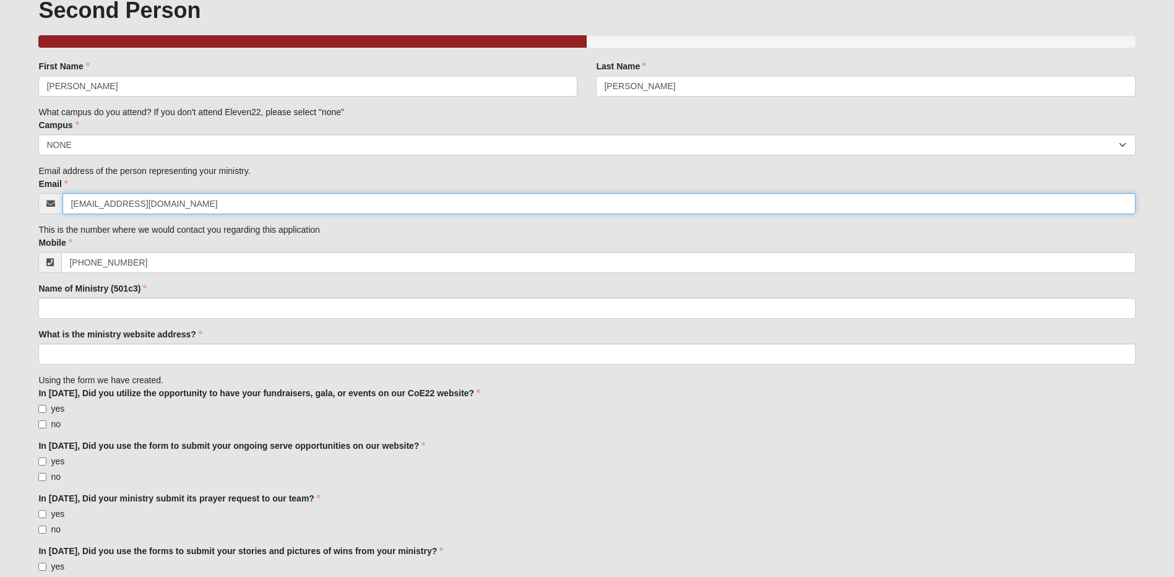
scroll to position [186, 0]
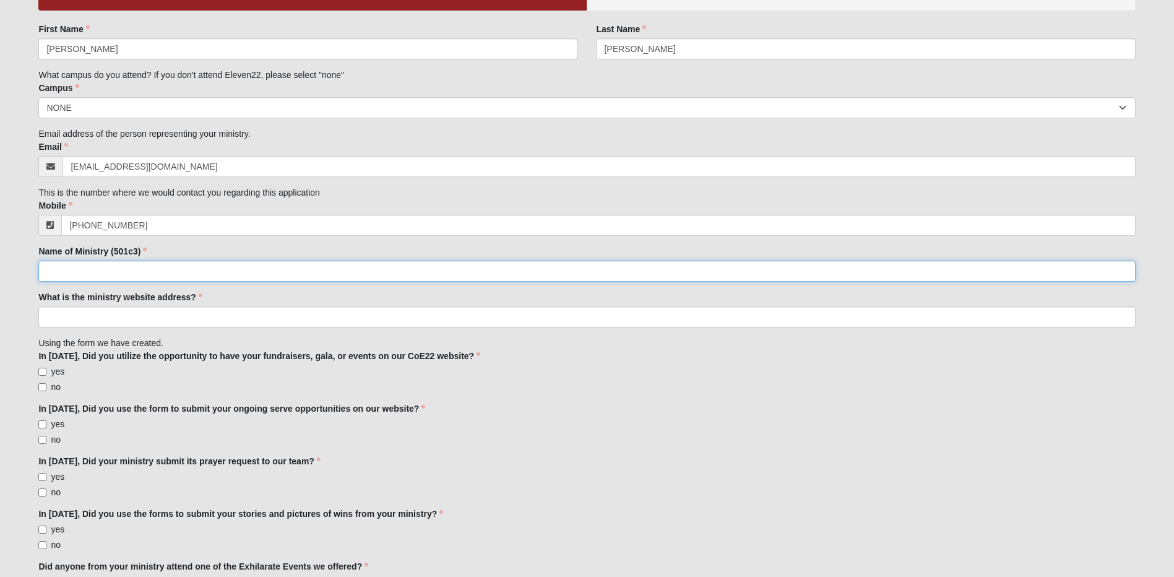
drag, startPoint x: 121, startPoint y: 264, endPoint x: 154, endPoint y: 274, distance: 34.3
click at [121, 264] on input "Name of Ministry (501c3)" at bounding box center [586, 271] width 1097 height 21
type input "The Villages of Hope"
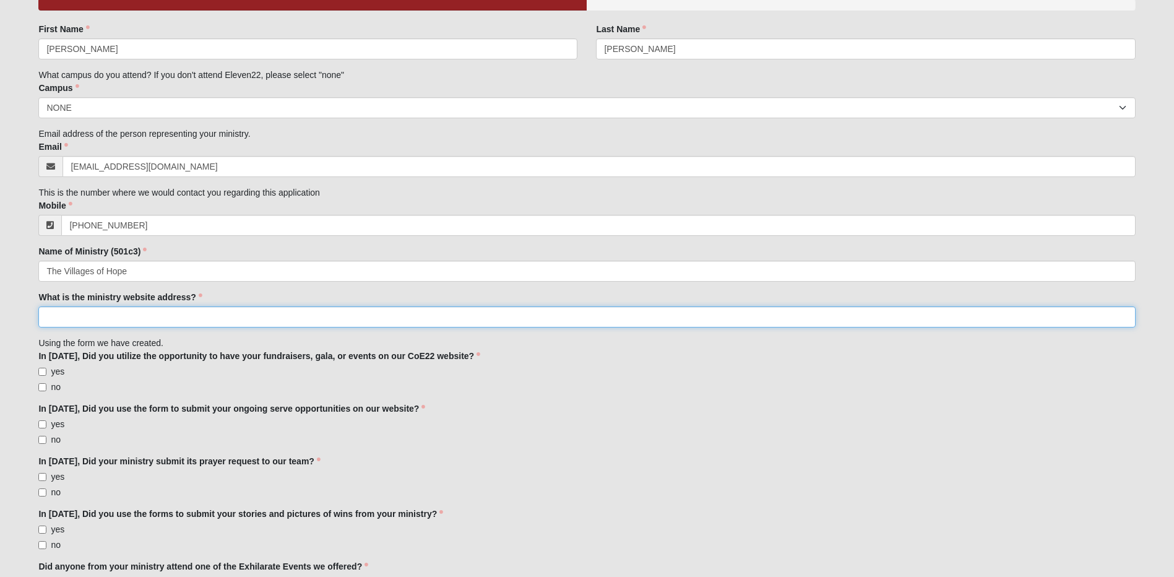
click at [174, 310] on input "What is the ministry website address?" at bounding box center [586, 316] width 1097 height 21
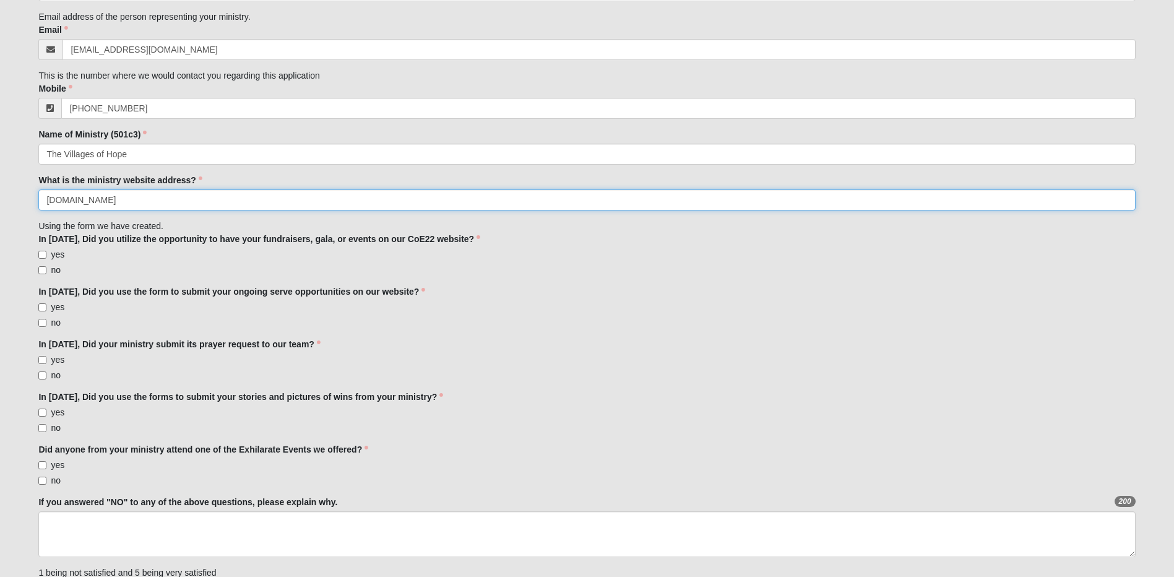
scroll to position [310, 0]
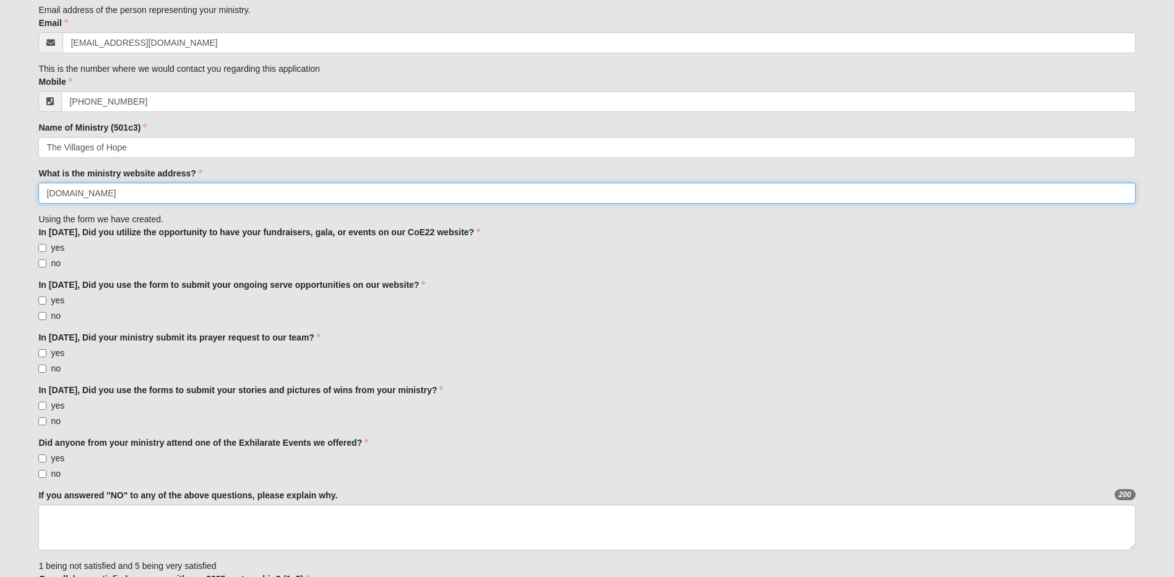
type input "[DOMAIN_NAME]"
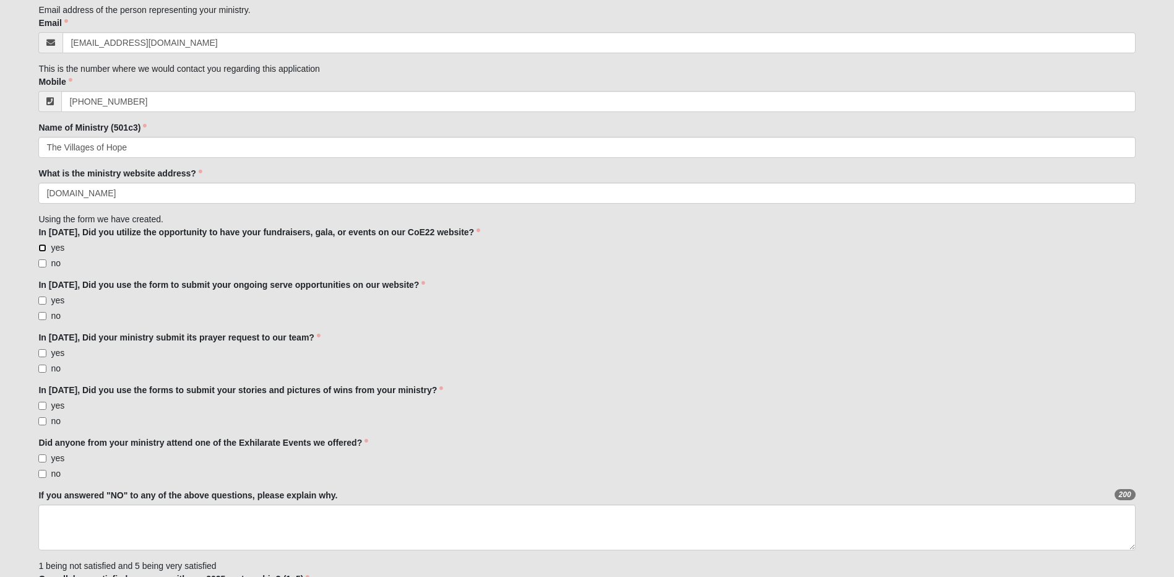
click at [43, 248] on input "yes" at bounding box center [42, 248] width 8 height 8
checkbox input "true"
click at [42, 301] on input "yes" at bounding box center [42, 301] width 8 height 8
checkbox input "true"
click at [41, 368] on input "no" at bounding box center [42, 369] width 8 height 8
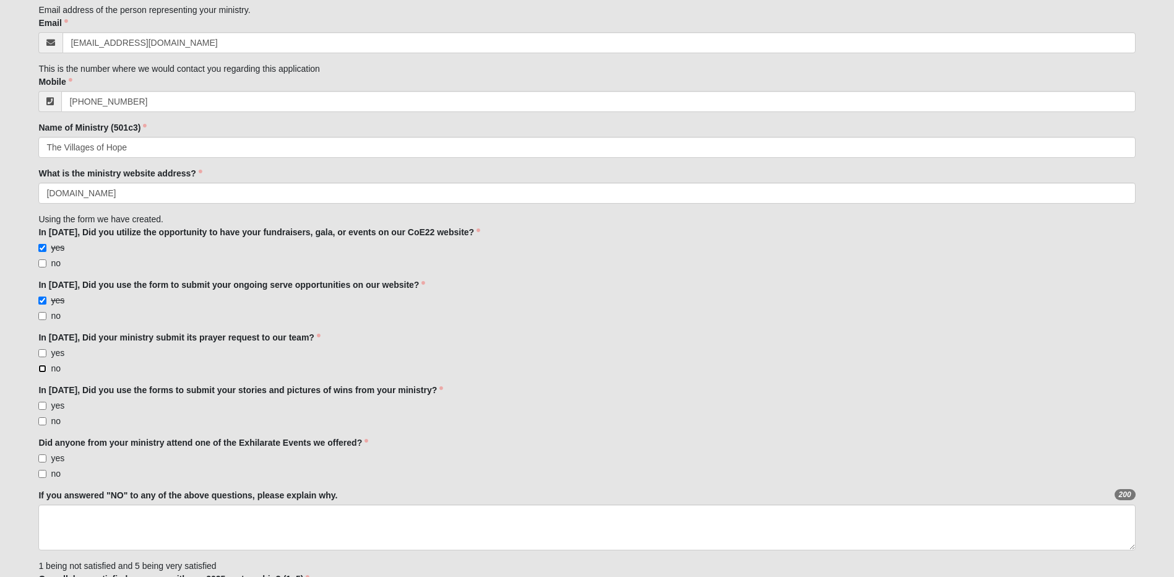
checkbox input "true"
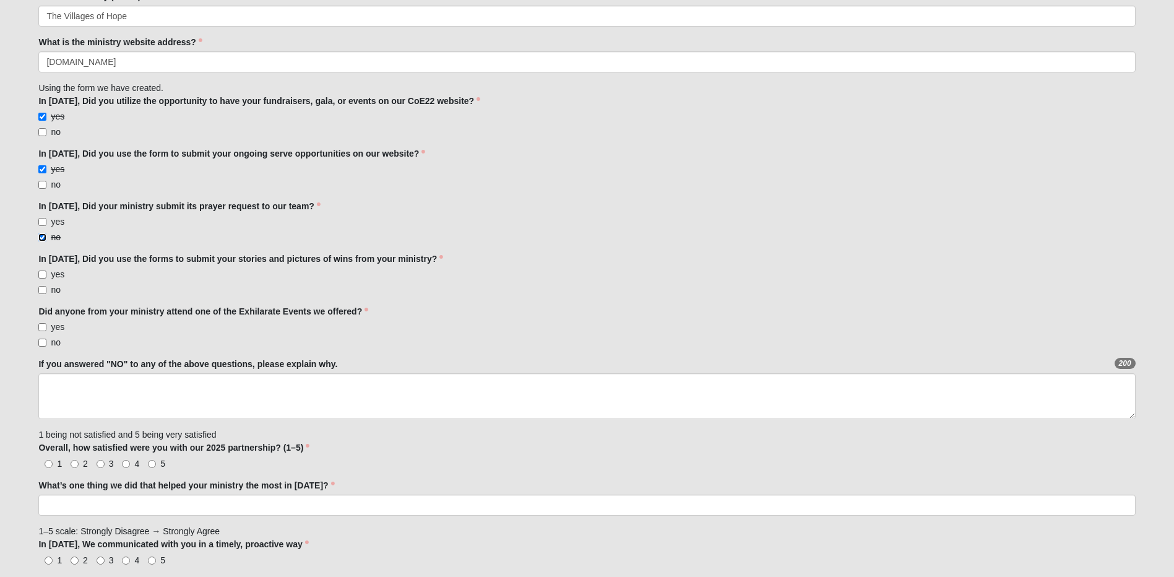
scroll to position [495, 0]
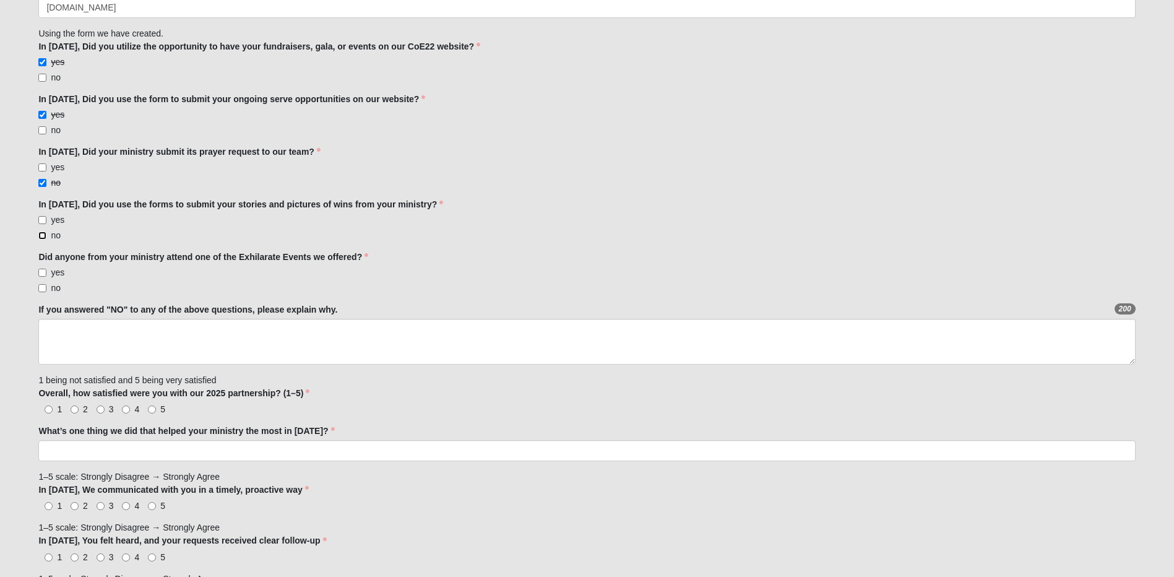
click at [43, 235] on input "no" at bounding box center [42, 236] width 8 height 8
checkbox input "true"
click at [45, 271] on input "yes" at bounding box center [42, 273] width 8 height 8
checkbox input "true"
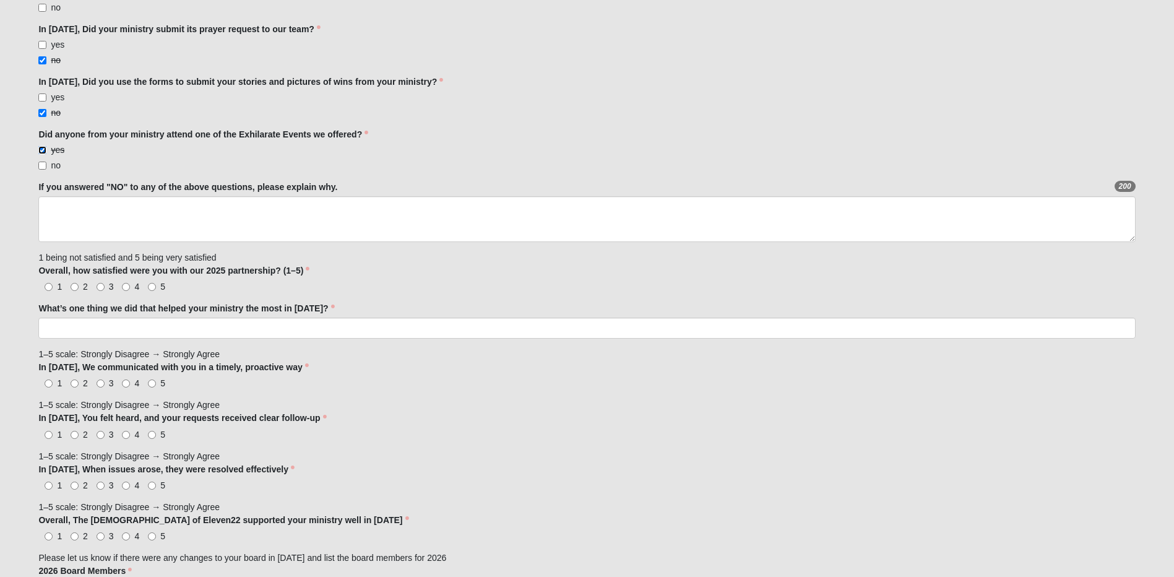
scroll to position [619, 0]
click at [150, 287] on input "5" at bounding box center [152, 286] width 8 height 8
radio input "true"
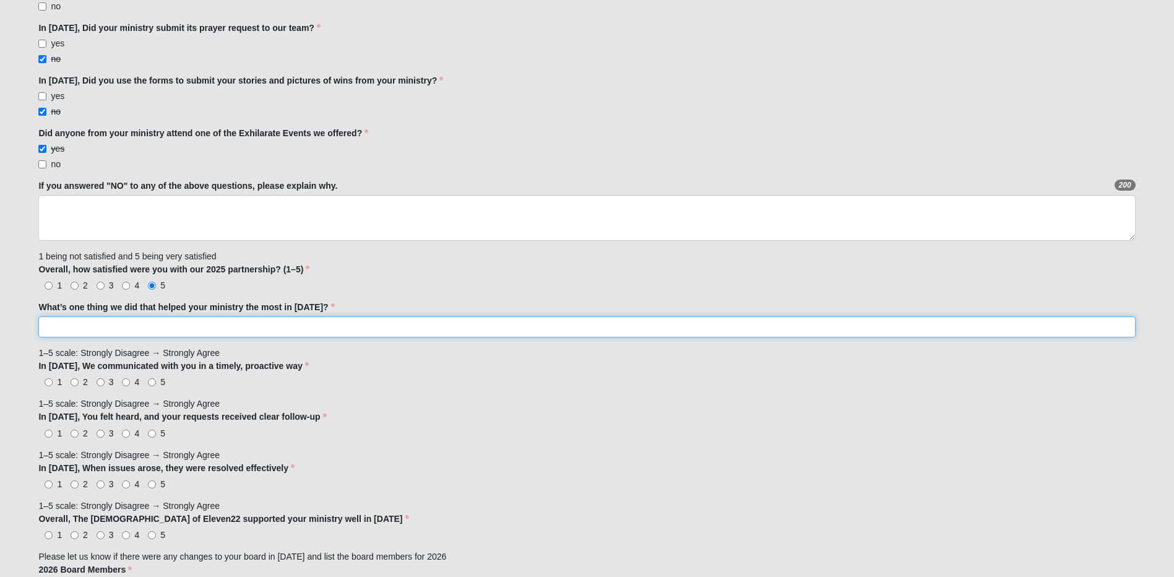
click at [144, 330] on input "What’s one thing we did that helped your ministry the most in [DATE]?" at bounding box center [586, 326] width 1097 height 21
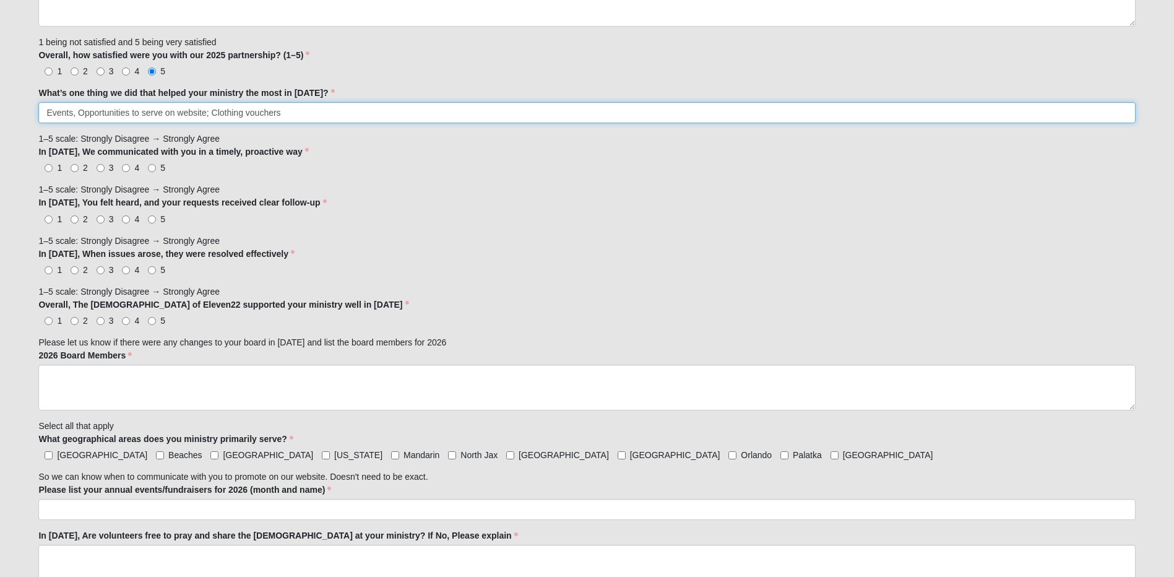
scroll to position [867, 0]
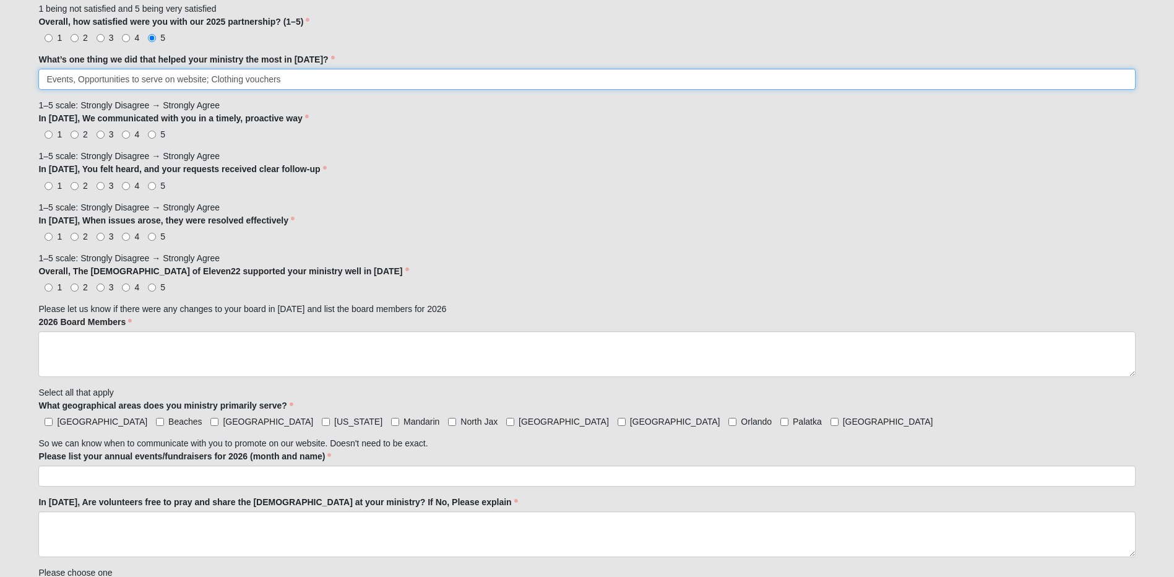
type input "Events, Opportunities to serve on website; Clothing vouchers"
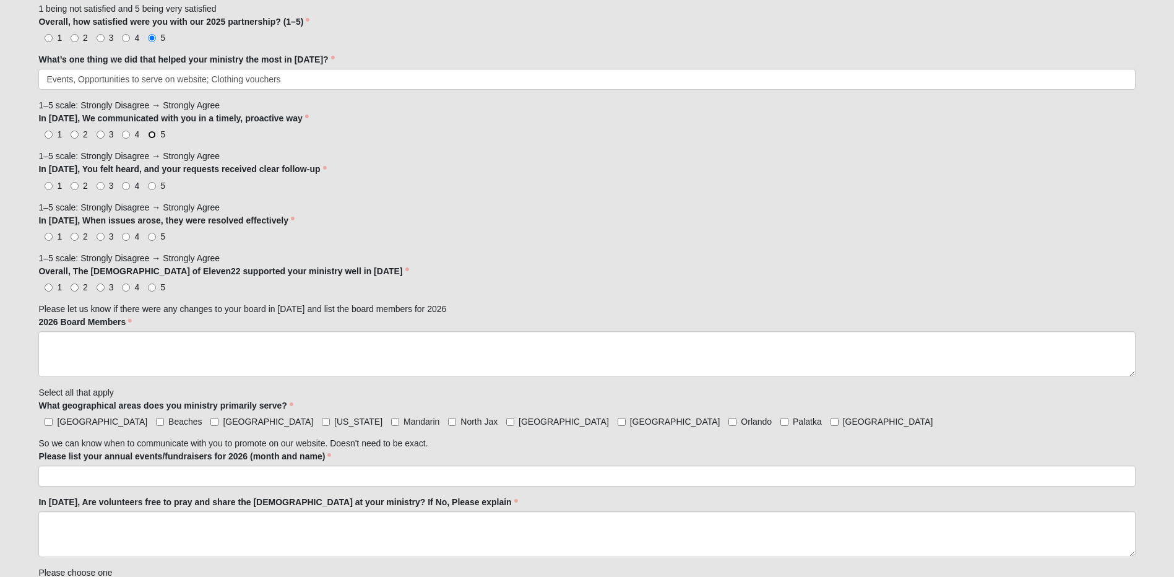
click at [152, 134] on input "5" at bounding box center [152, 135] width 8 height 8
radio input "true"
click at [150, 186] on input "5" at bounding box center [152, 186] width 8 height 8
radio input "true"
click at [153, 236] on input "5" at bounding box center [152, 237] width 8 height 8
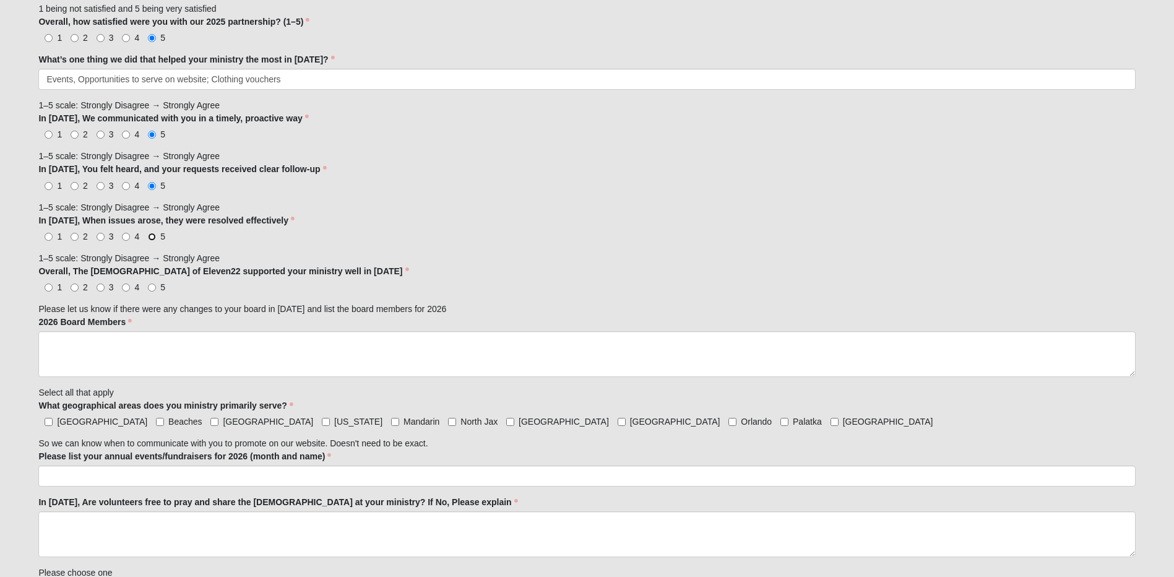
radio input "true"
click at [150, 290] on input "5" at bounding box center [152, 288] width 8 height 8
radio input "true"
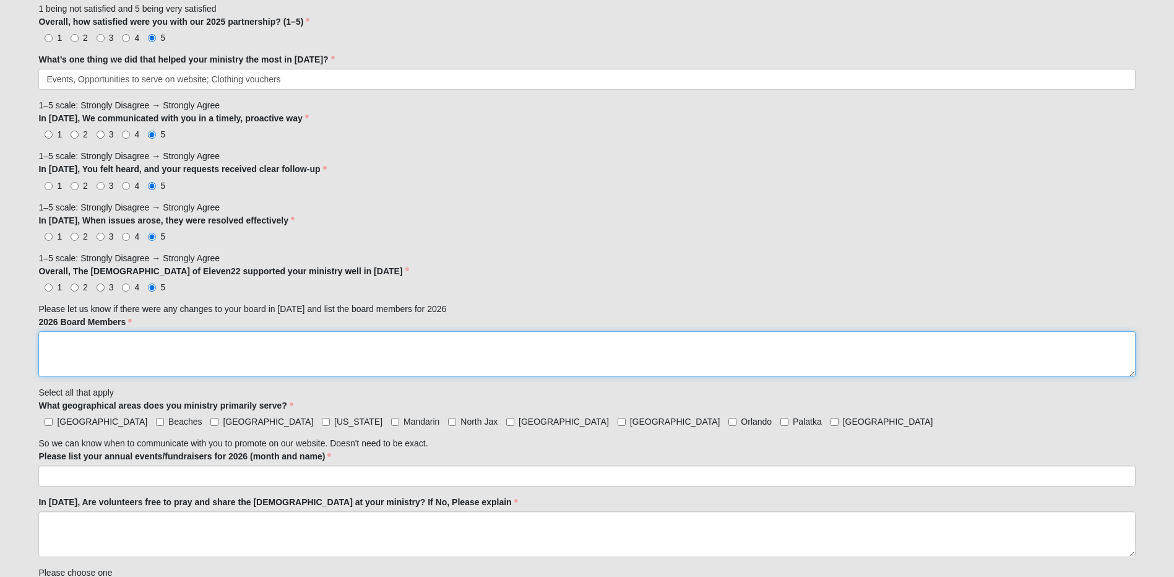
click at [150, 353] on textarea "2026 Board Members" at bounding box center [586, 354] width 1097 height 46
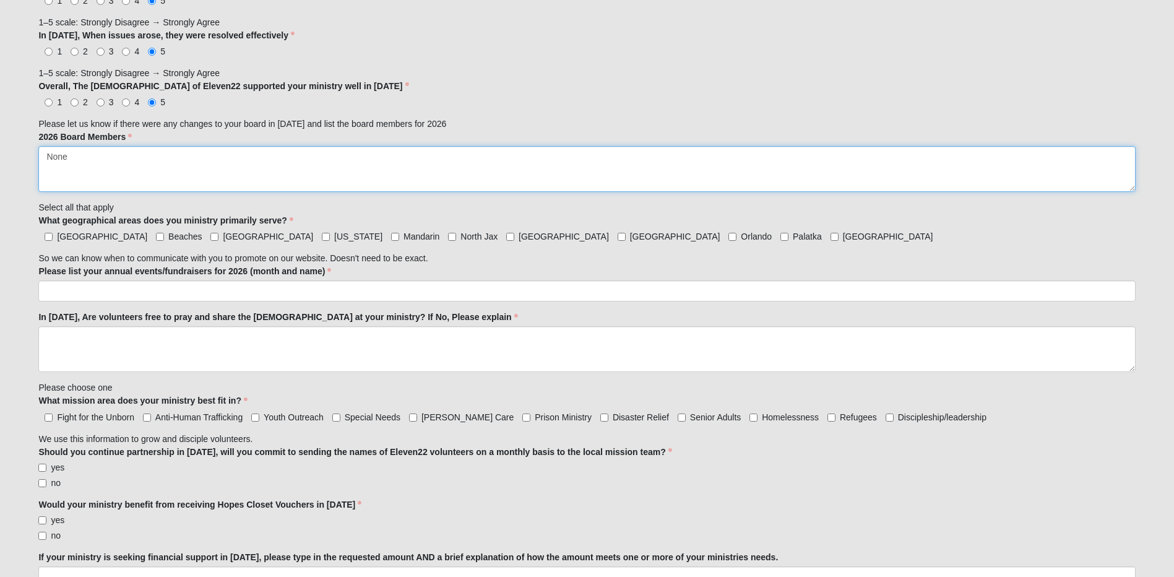
scroll to position [1052, 0]
type textarea "None"
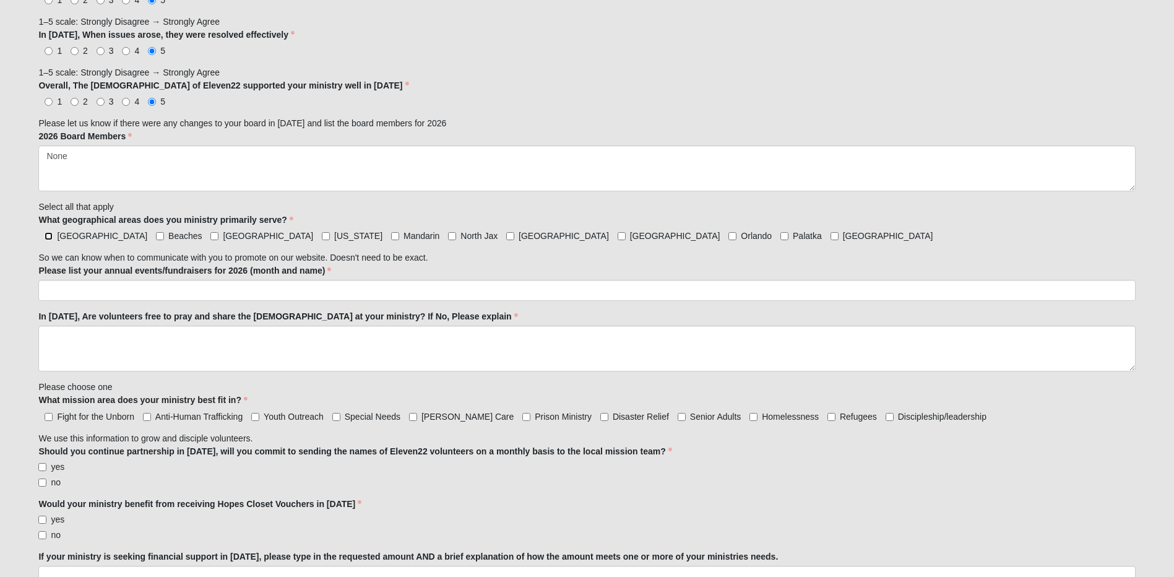
click at [47, 237] on input "[GEOGRAPHIC_DATA]" at bounding box center [49, 236] width 8 height 8
checkbox input "true"
click at [156, 235] on input "Beaches" at bounding box center [160, 236] width 8 height 8
checkbox input "true"
click at [210, 236] on input "[GEOGRAPHIC_DATA]" at bounding box center [214, 236] width 8 height 8
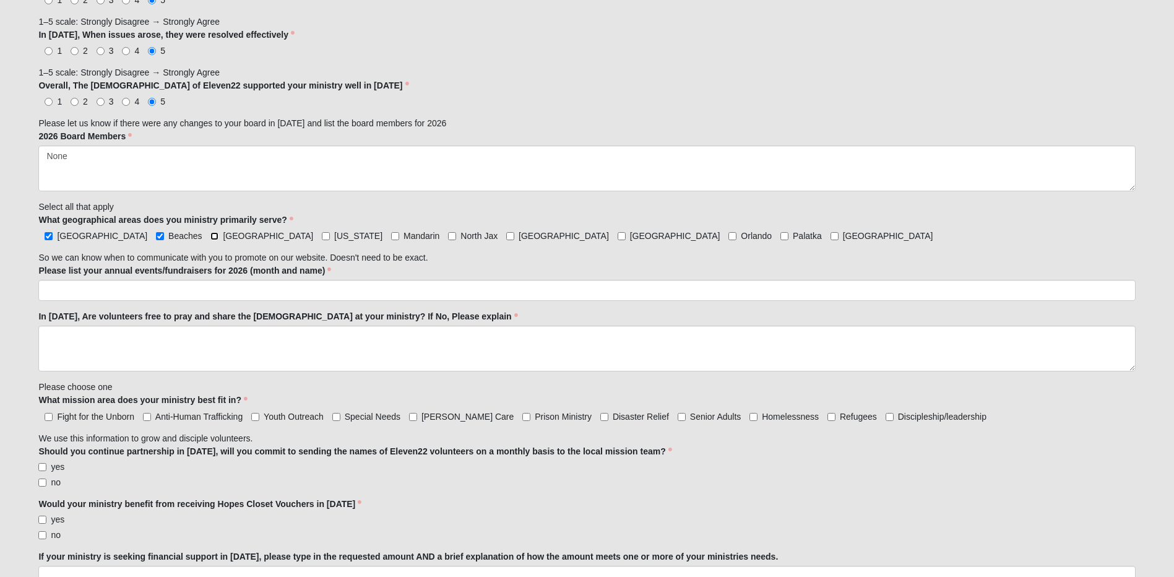
checkbox input "true"
click at [391, 235] on input "Mandarin" at bounding box center [395, 236] width 8 height 8
checkbox input "true"
click at [448, 236] on input "North Jax" at bounding box center [452, 236] width 8 height 8
checkbox input "true"
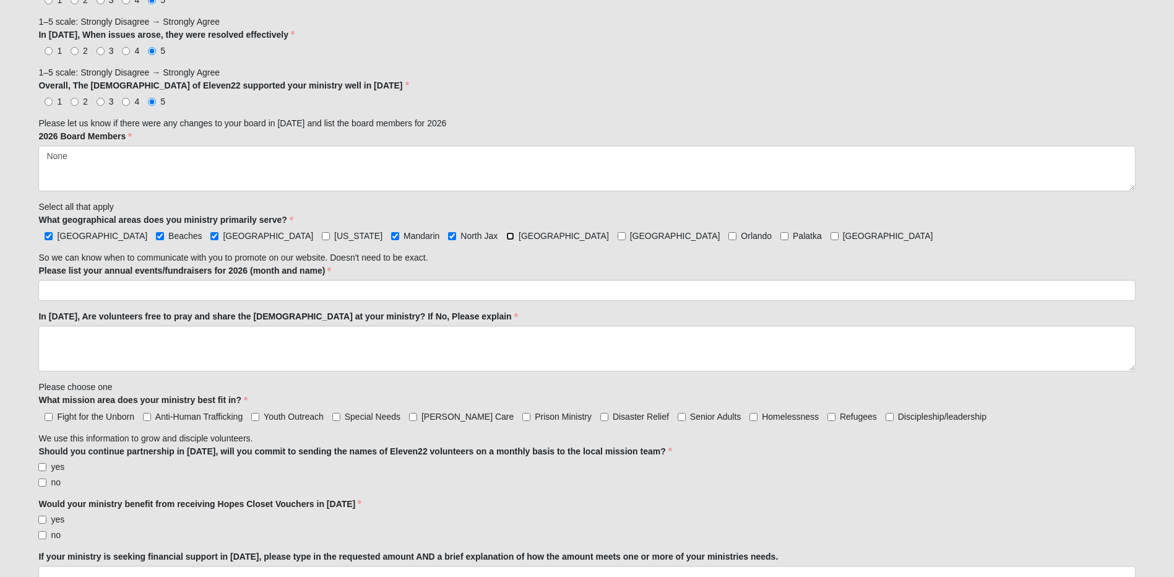
click at [506, 239] on input "[GEOGRAPHIC_DATA]" at bounding box center [510, 236] width 8 height 8
checkbox input "true"
click at [618, 236] on input "[GEOGRAPHIC_DATA]" at bounding box center [622, 236] width 8 height 8
checkbox input "true"
click at [831, 234] on input "[GEOGRAPHIC_DATA]" at bounding box center [835, 236] width 8 height 8
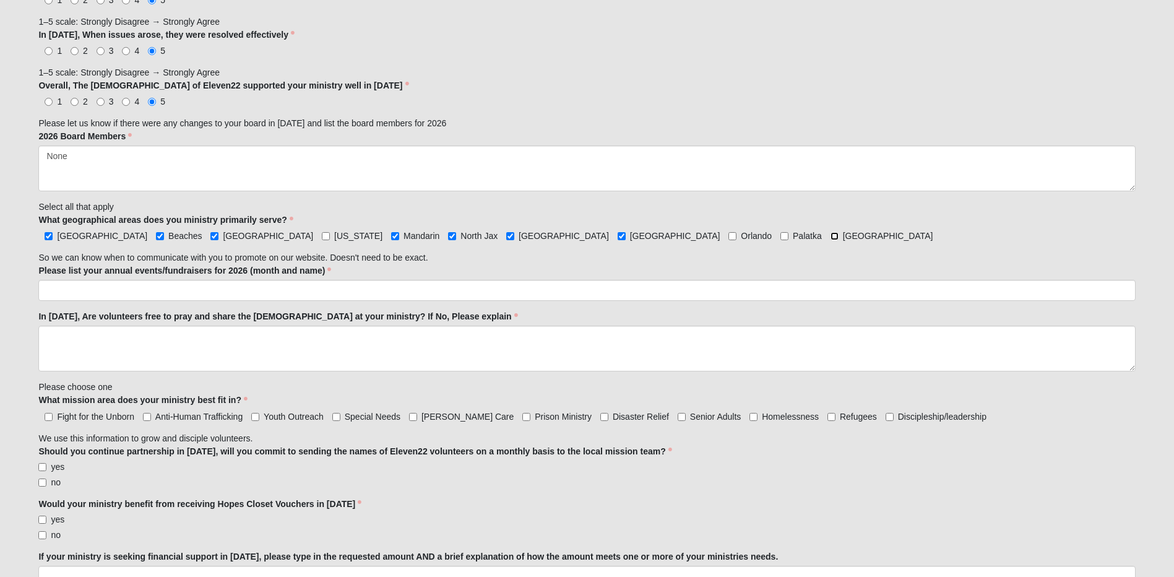
checkbox input "true"
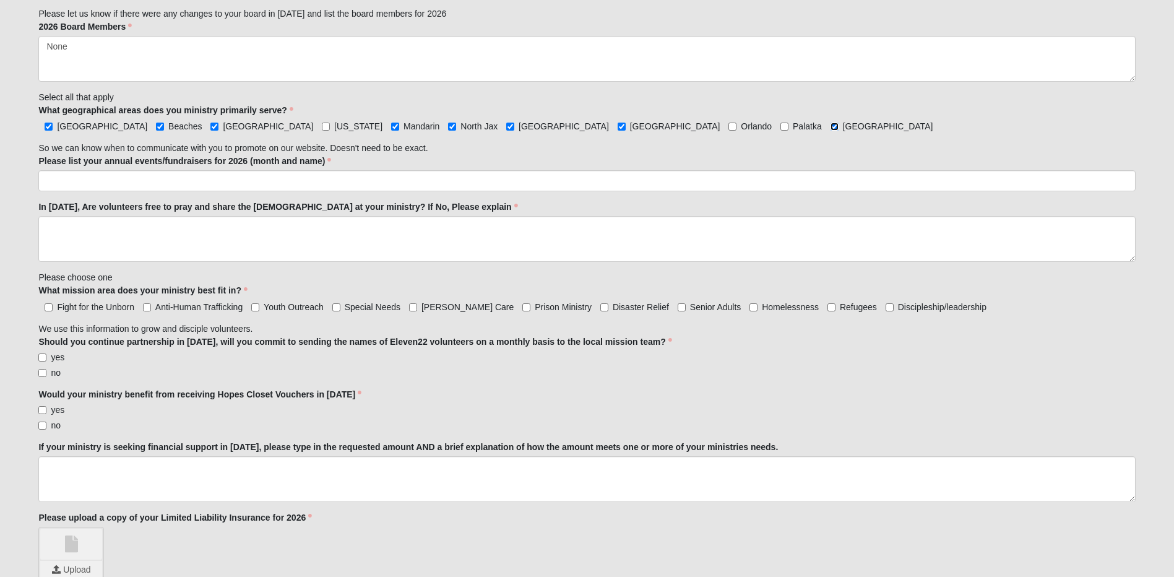
scroll to position [1176, 0]
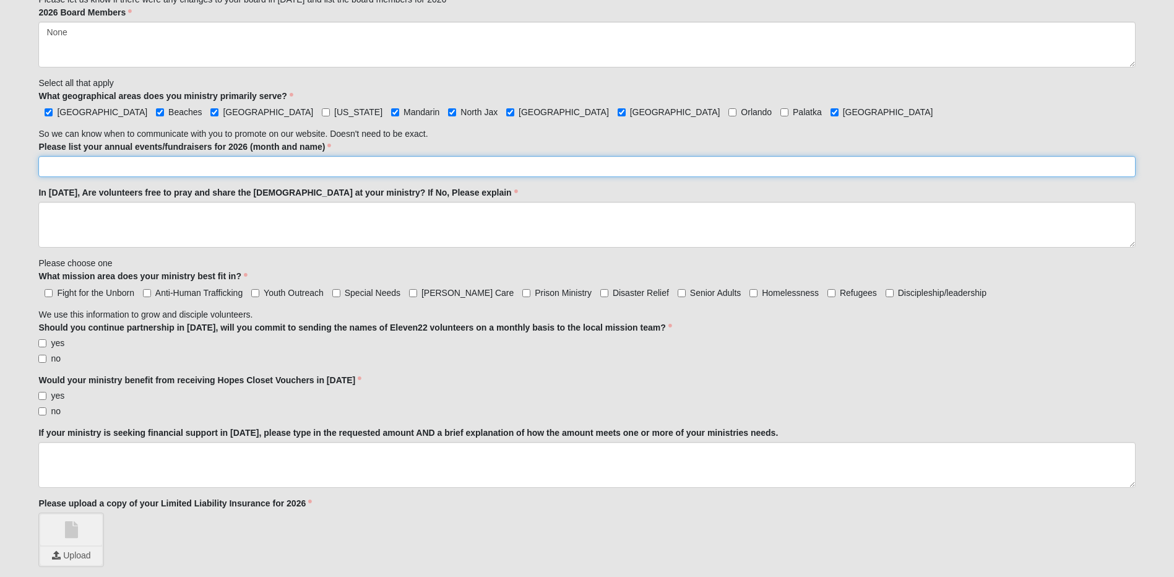
click at [180, 167] on input "Please list your annual events/fundraisers for 2026 (month and name)" at bounding box center [586, 166] width 1097 height 21
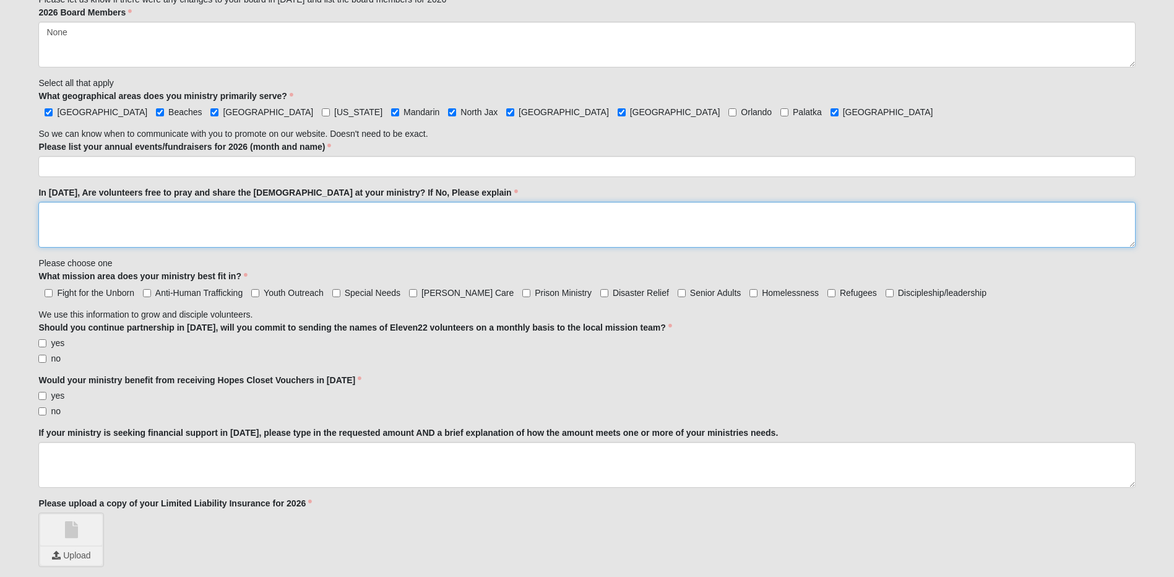
click at [53, 215] on textarea "In [DATE], Are volunteers free to pray and share the [DEMOGRAPHIC_DATA] at your…" at bounding box center [586, 225] width 1097 height 46
type textarea "Yes"
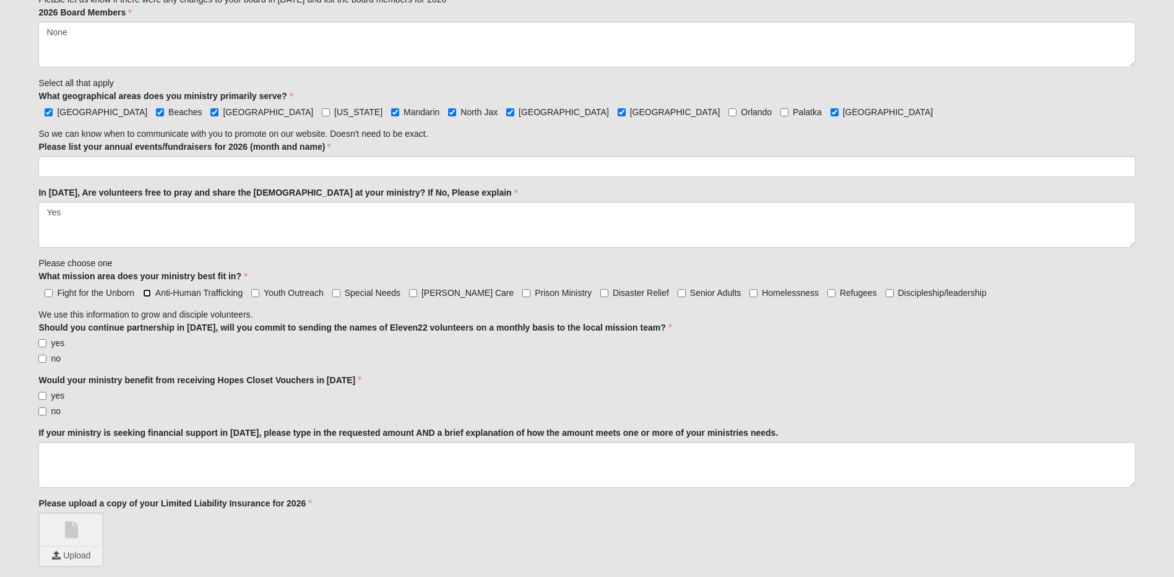
click at [146, 292] on input "Anti-Human Trafficking" at bounding box center [147, 293] width 8 height 8
checkbox input "true"
click at [38, 342] on input "yes" at bounding box center [42, 343] width 8 height 8
checkbox input "true"
click at [42, 394] on input "yes" at bounding box center [42, 396] width 8 height 8
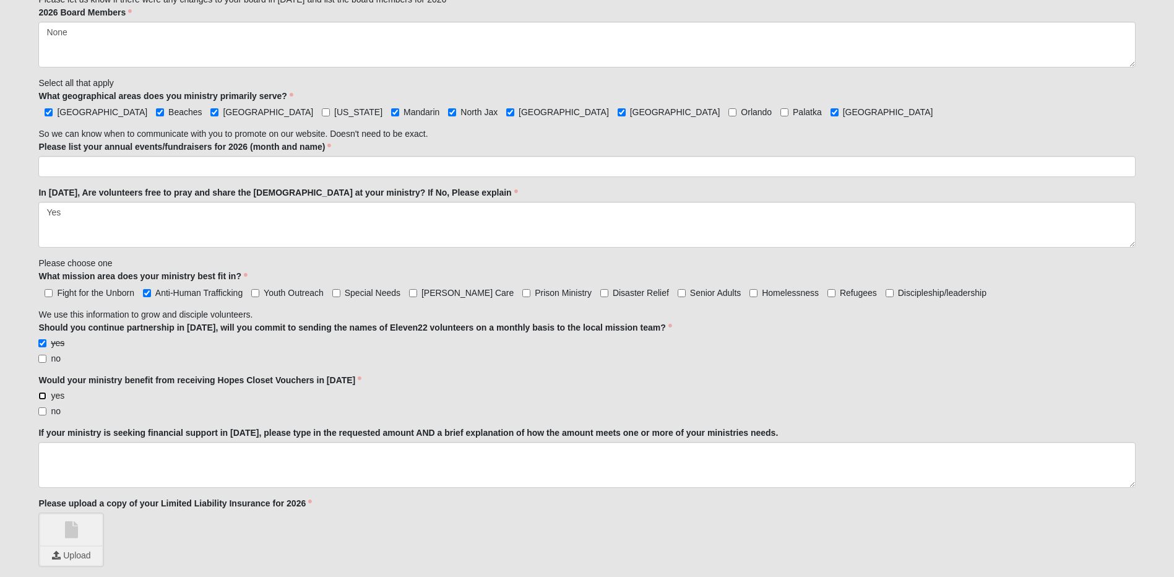
checkbox input "true"
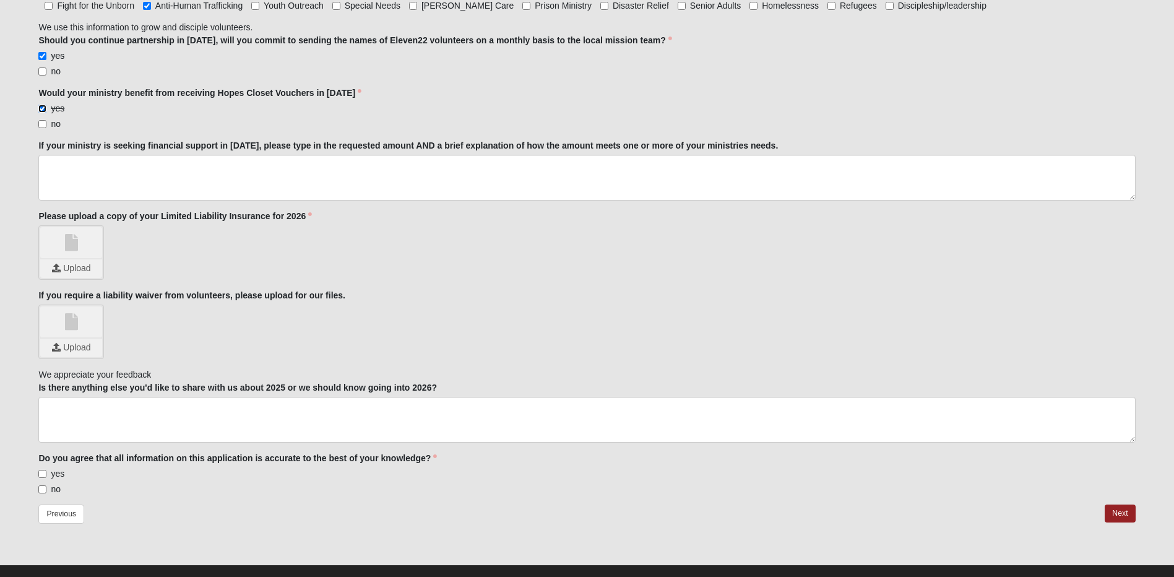
scroll to position [1484, 0]
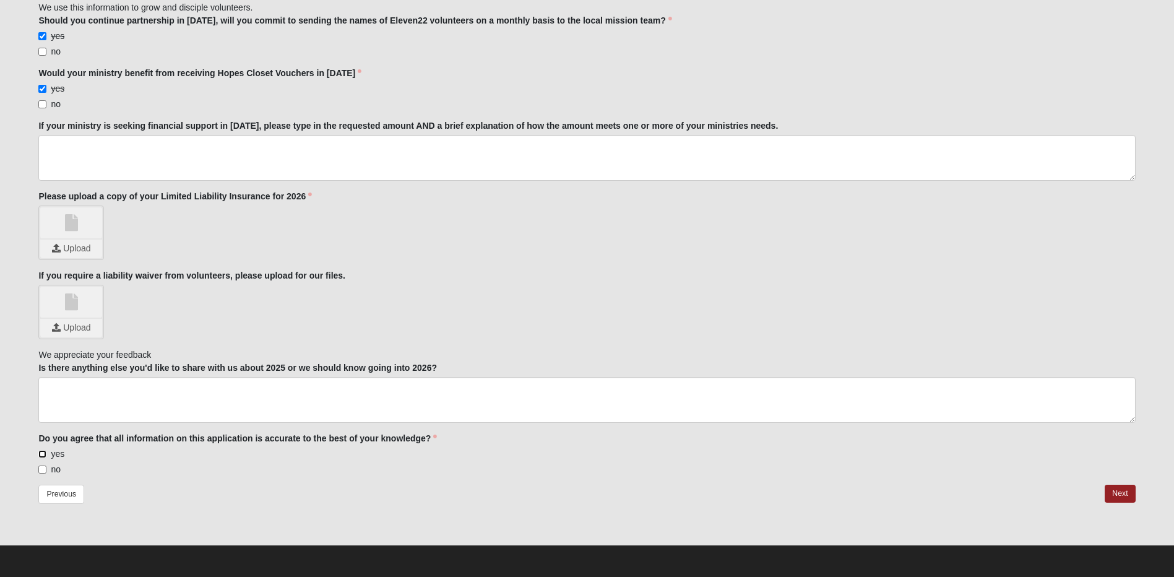
click at [43, 452] on input "yes" at bounding box center [42, 454] width 8 height 8
checkbox input "true"
click at [1113, 491] on link "Next" at bounding box center [1120, 494] width 30 height 18
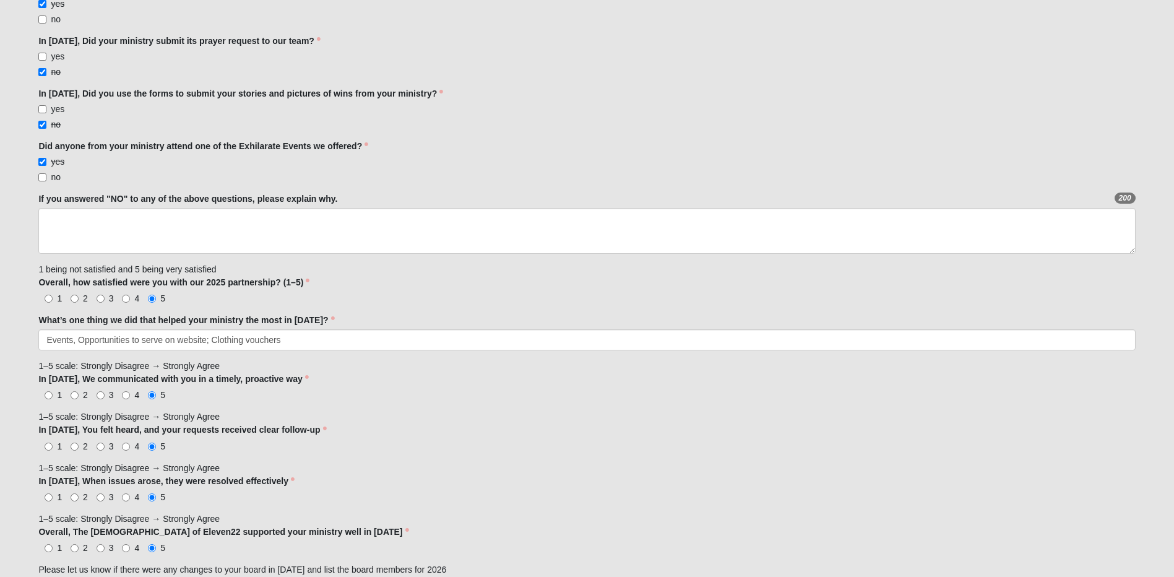
scroll to position [681, 0]
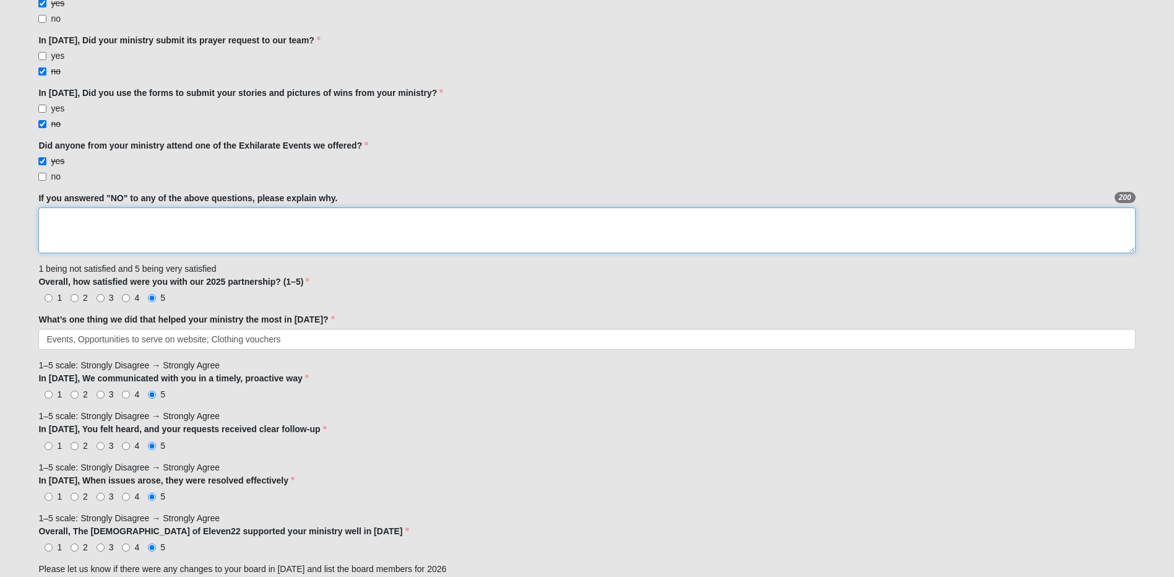
click at [55, 219] on textarea "If you answered "NO" to any of the above questions, please explain why." at bounding box center [586, 230] width 1097 height 46
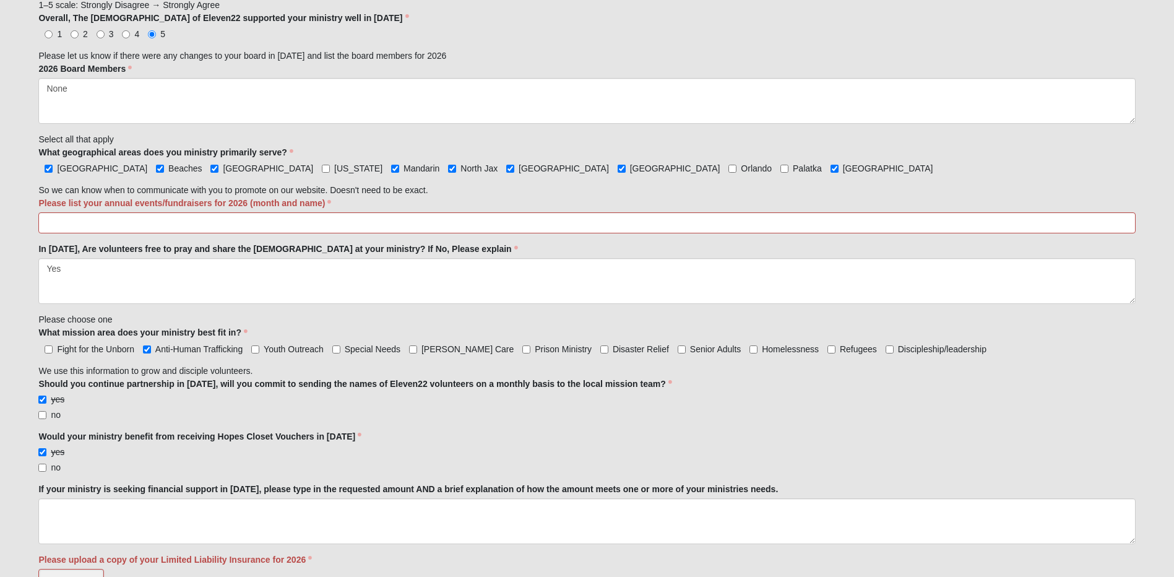
scroll to position [1238, 0]
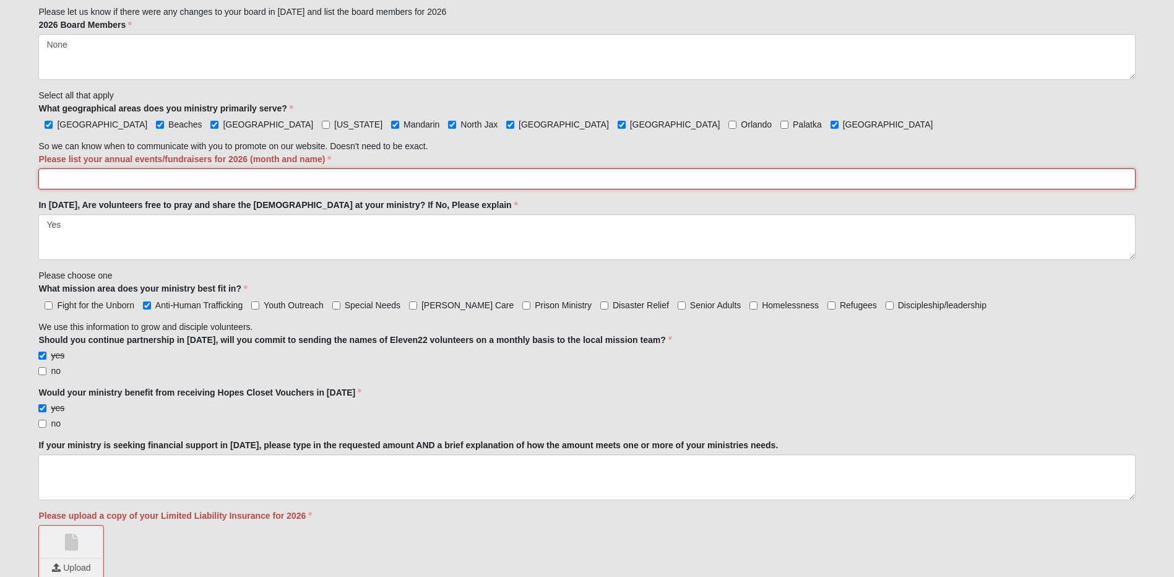
click at [48, 181] on input "Please list your annual events/fundraisers for 2026 (month and name)" at bounding box center [586, 178] width 1097 height 21
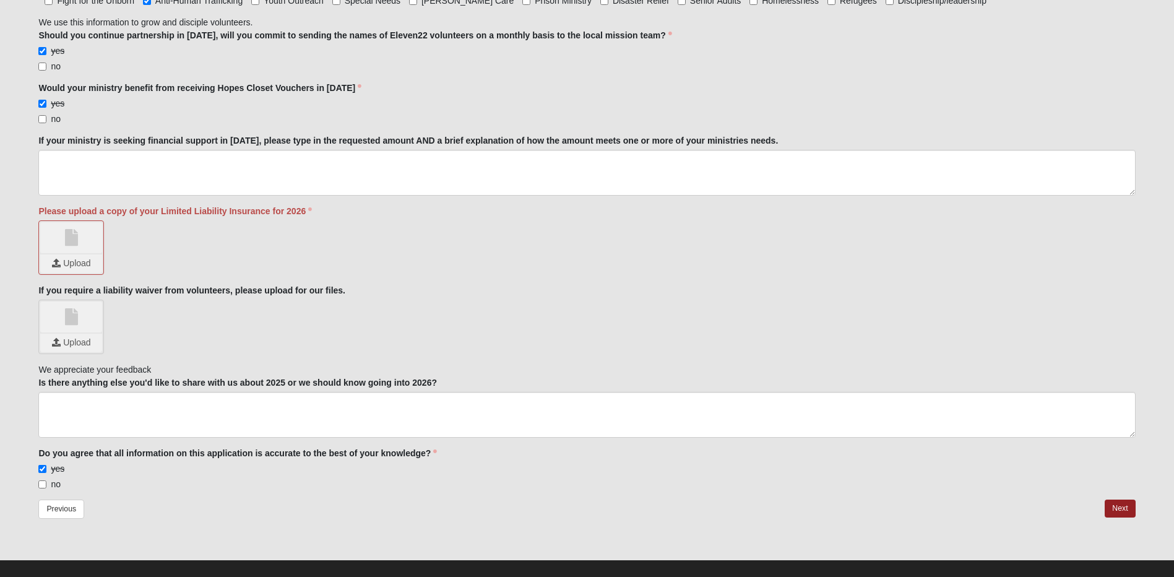
scroll to position [1548, 0]
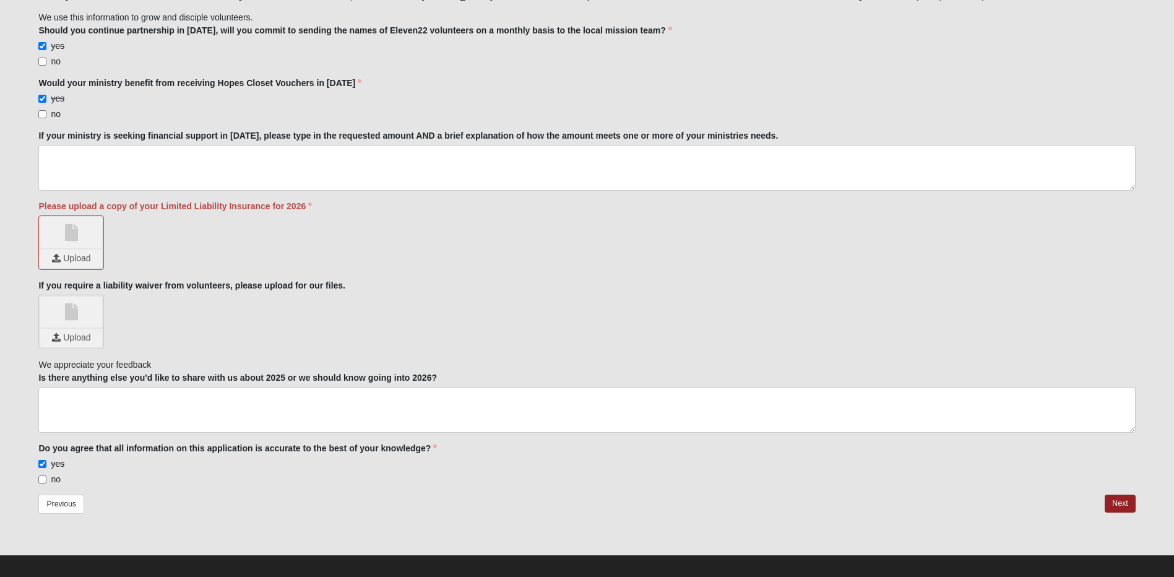
type input "Run for Hope 5K [DATE], Light Her Way Celebration [DATE]"
click at [81, 258] on input "file" at bounding box center [71, 258] width 62 height 19
click at [84, 337] on input "file" at bounding box center [71, 338] width 62 height 19
click at [1126, 501] on link "Next" at bounding box center [1120, 504] width 30 height 18
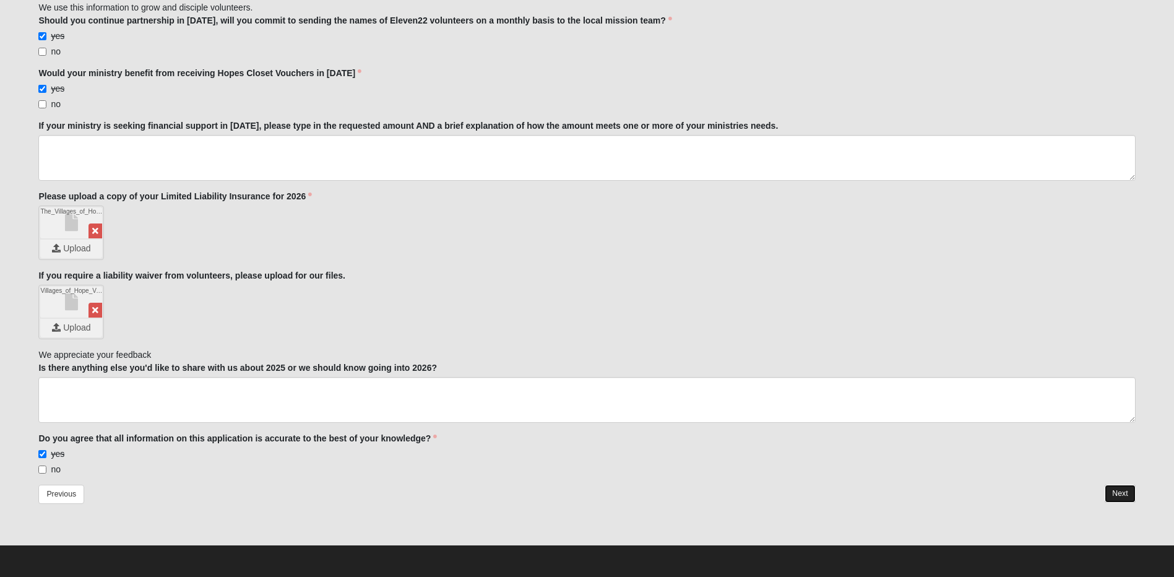
scroll to position [1473, 0]
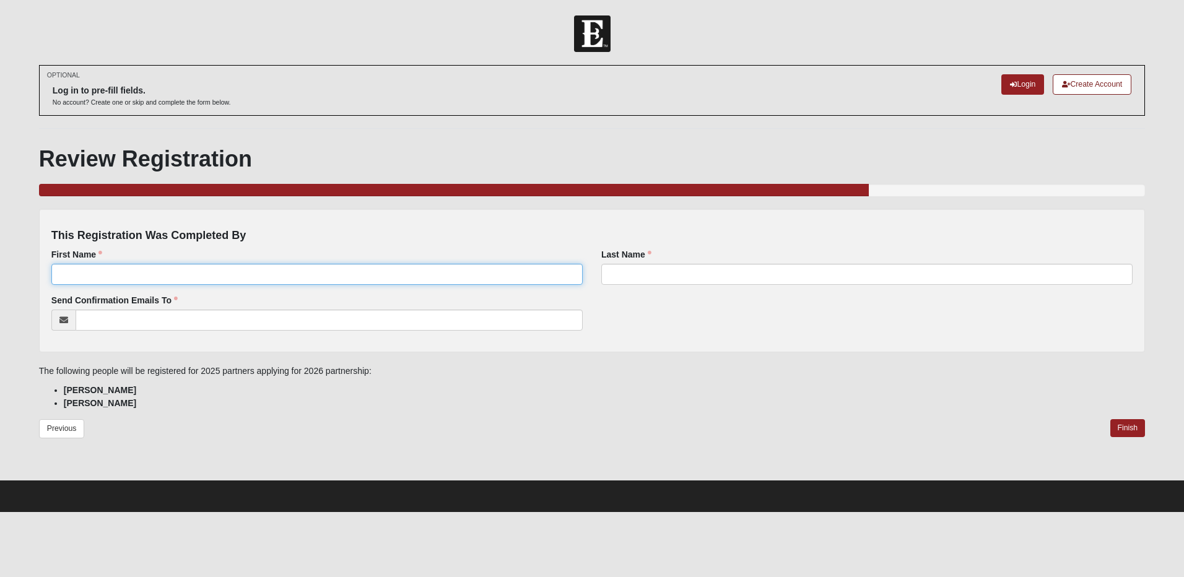
drag, startPoint x: 169, startPoint y: 272, endPoint x: 186, endPoint y: 269, distance: 16.9
click at [169, 272] on input "First Name" at bounding box center [316, 274] width 531 height 21
type input "[PERSON_NAME]"
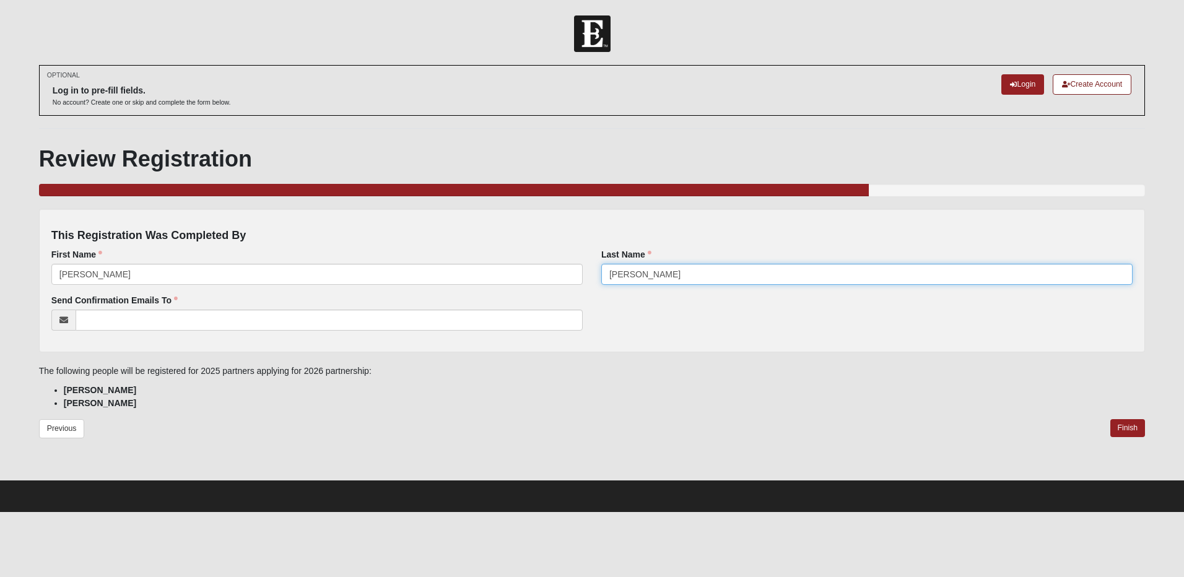
type input "[PERSON_NAME]"
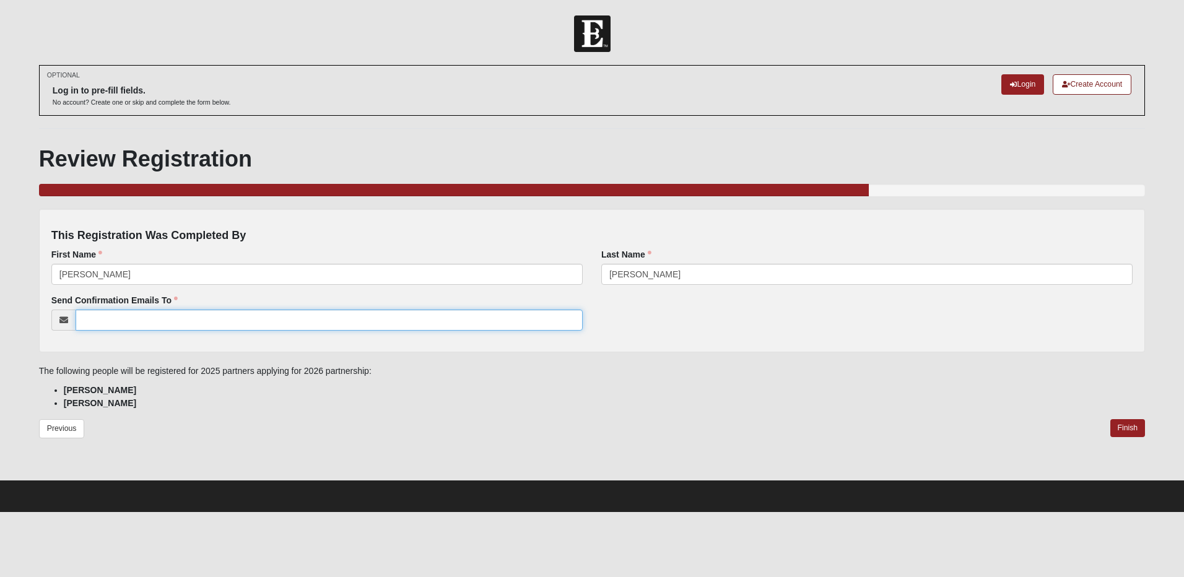
click at [106, 318] on input "Send Confirmation Emails To" at bounding box center [329, 320] width 507 height 21
type input "[EMAIL_ADDRESS][DOMAIN_NAME]"
click at [1132, 423] on link "Finish" at bounding box center [1127, 428] width 35 height 18
